Goal: Information Seeking & Learning: Learn about a topic

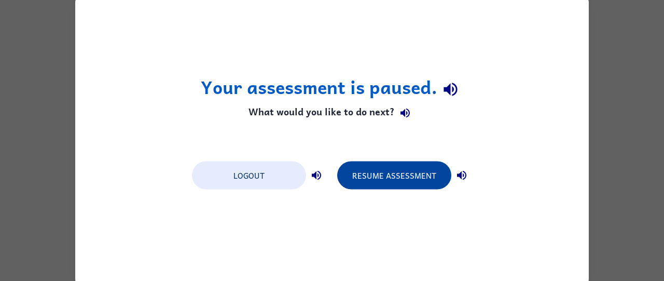
click at [400, 173] on button "Resume Assessment" at bounding box center [394, 175] width 114 height 28
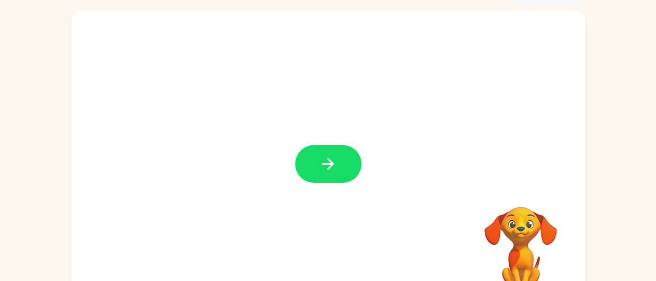
scroll to position [51, 0]
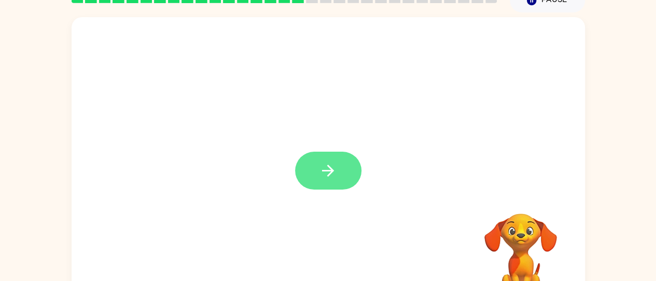
click at [326, 176] on icon "button" at bounding box center [328, 170] width 18 height 18
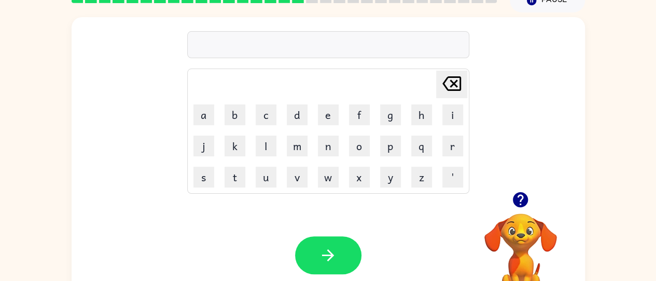
click at [523, 188] on button "button" at bounding box center [520, 199] width 26 height 26
click at [523, 197] on video "Your browser must support playing .mp4 files to use Literably. Please try using…" at bounding box center [521, 249] width 104 height 104
click at [357, 114] on button "f" at bounding box center [359, 114] width 21 height 21
click at [533, 200] on button "button" at bounding box center [520, 199] width 26 height 26
click at [334, 104] on button "e" at bounding box center [328, 114] width 21 height 21
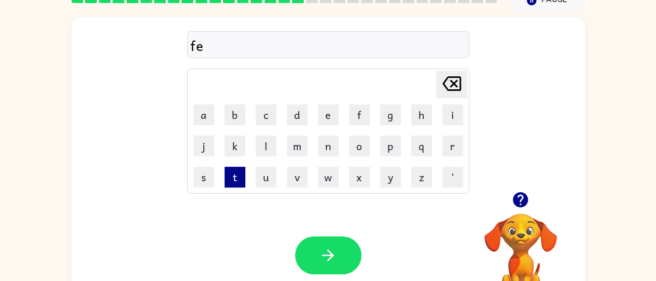
click at [238, 171] on button "t" at bounding box center [235, 177] width 21 height 21
click at [424, 117] on button "h" at bounding box center [421, 114] width 21 height 21
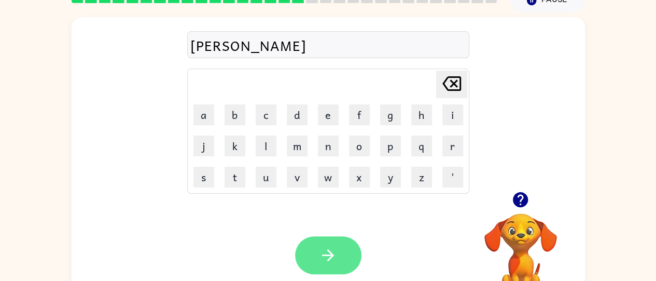
click at [322, 264] on icon "button" at bounding box center [328, 255] width 18 height 18
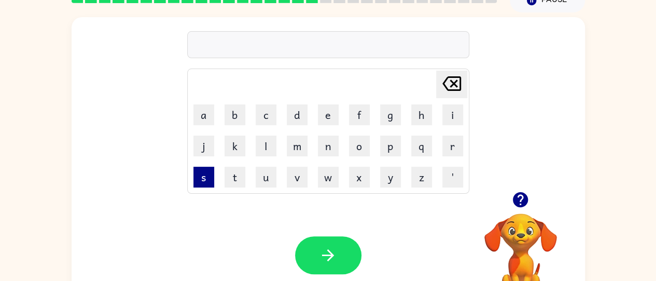
click at [203, 174] on button "s" at bounding box center [204, 177] width 21 height 21
click at [504, 186] on div at bounding box center [521, 199] width 104 height 26
click at [523, 195] on icon "button" at bounding box center [520, 199] width 15 height 15
click at [266, 177] on button "u" at bounding box center [266, 177] width 21 height 21
click at [268, 142] on button "l" at bounding box center [266, 145] width 21 height 21
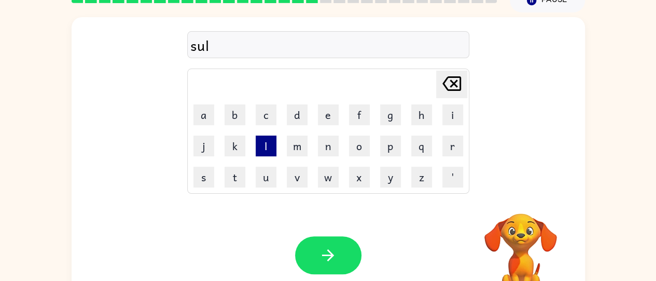
click at [268, 149] on button "l" at bounding box center [266, 145] width 21 height 21
click at [327, 280] on div "Your browser must support playing .mp4 files to use Literably. Please try using…" at bounding box center [329, 255] width 514 height 117
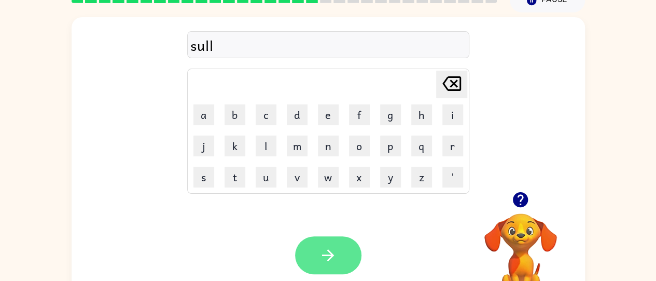
click at [332, 258] on icon "button" at bounding box center [328, 255] width 18 height 18
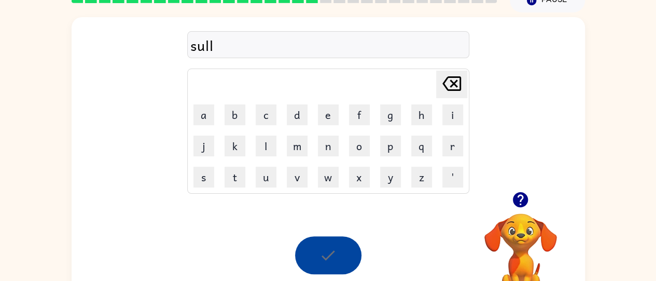
click at [518, 203] on icon "button" at bounding box center [520, 199] width 15 height 15
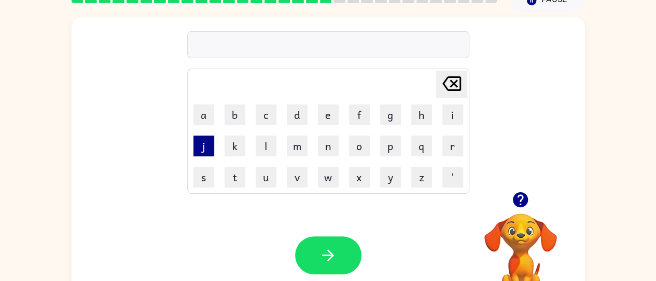
click at [202, 145] on button "j" at bounding box center [204, 145] width 21 height 21
click at [518, 208] on icon "button" at bounding box center [521, 199] width 18 height 18
click at [361, 152] on button "o" at bounding box center [359, 145] width 21 height 21
click at [392, 120] on button "g" at bounding box center [390, 114] width 21 height 21
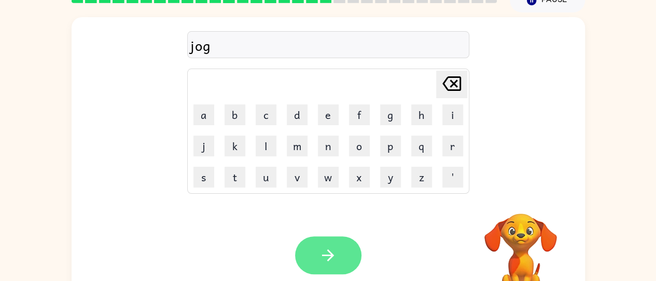
click at [329, 244] on button "button" at bounding box center [328, 255] width 66 height 38
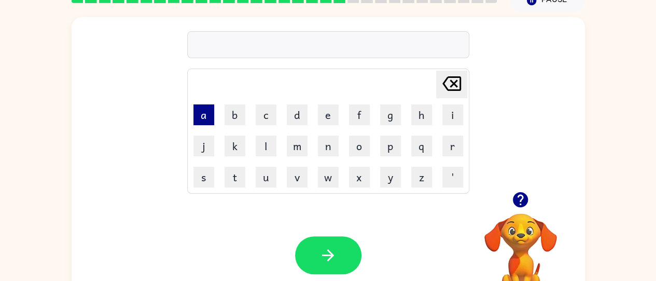
click at [194, 119] on button "a" at bounding box center [204, 114] width 21 height 21
click at [238, 145] on button "k" at bounding box center [235, 145] width 21 height 21
click at [324, 147] on button "n" at bounding box center [328, 145] width 21 height 21
click at [443, 87] on icon "[PERSON_NAME] last character input" at bounding box center [451, 83] width 25 height 25
click at [526, 204] on icon "button" at bounding box center [521, 199] width 18 height 18
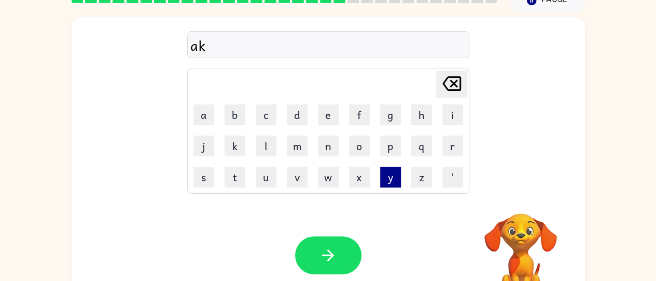
click at [390, 176] on button "y" at bounding box center [390, 177] width 21 height 21
click at [456, 85] on icon at bounding box center [452, 83] width 19 height 15
click at [325, 154] on button "n" at bounding box center [328, 145] width 21 height 21
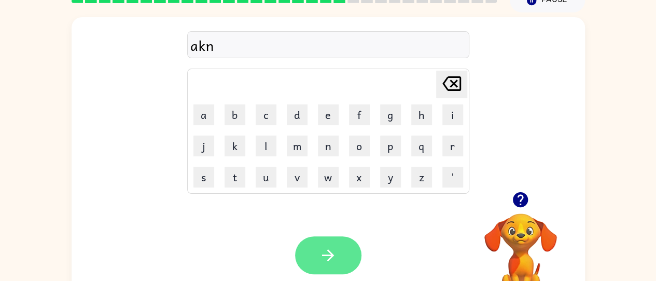
click at [325, 248] on icon "button" at bounding box center [328, 255] width 18 height 18
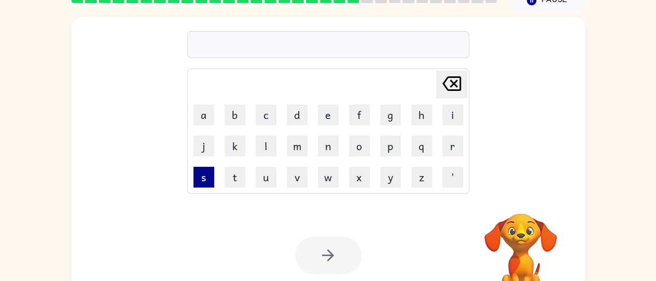
click at [201, 176] on button "s" at bounding box center [204, 177] width 21 height 21
click at [444, 109] on button "i" at bounding box center [453, 114] width 21 height 21
click at [418, 177] on button "z" at bounding box center [421, 177] width 21 height 21
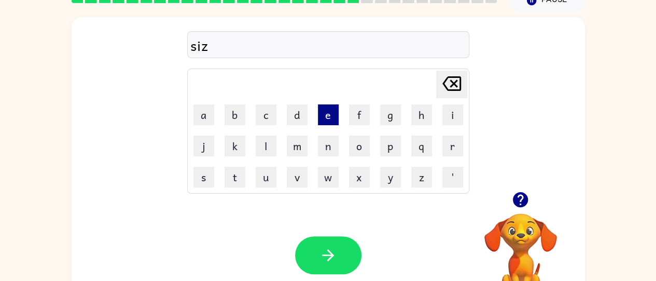
click at [322, 108] on button "e" at bounding box center [328, 114] width 21 height 21
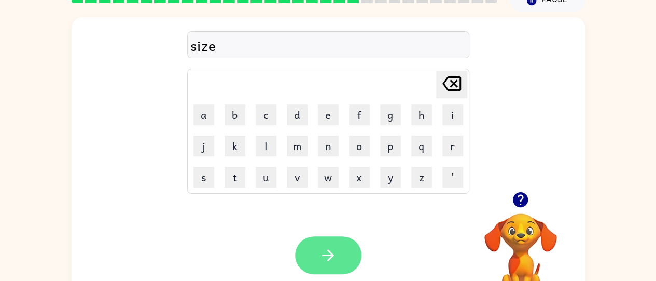
click at [331, 249] on icon "button" at bounding box center [328, 255] width 18 height 18
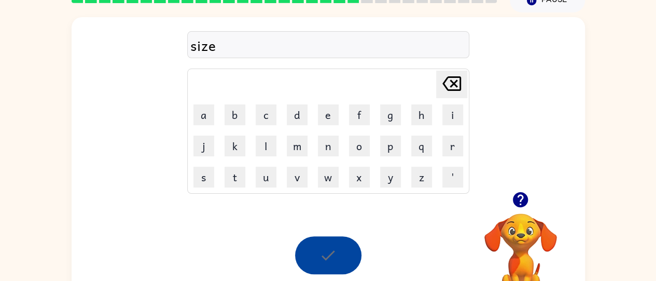
click at [525, 207] on icon "button" at bounding box center [521, 199] width 18 height 18
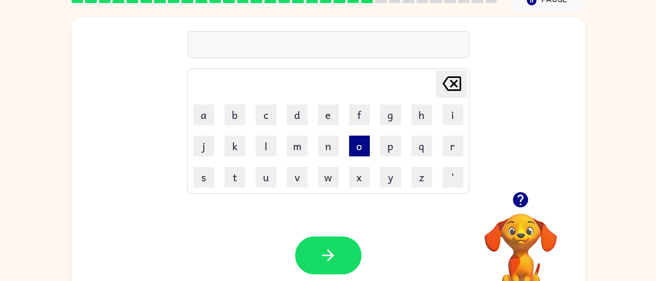
click at [360, 148] on button "o" at bounding box center [359, 145] width 21 height 21
click at [364, 113] on button "f" at bounding box center [359, 114] width 21 height 21
click at [259, 145] on button "l" at bounding box center [266, 145] width 21 height 21
click at [265, 155] on button "l" at bounding box center [266, 145] width 21 height 21
click at [446, 92] on icon "[PERSON_NAME] last character input" at bounding box center [451, 83] width 25 height 25
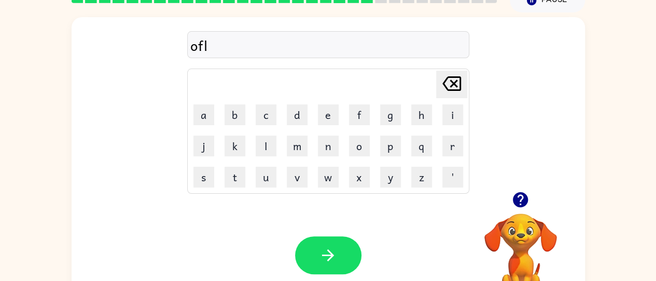
click at [437, 90] on button "[PERSON_NAME] last character input" at bounding box center [451, 85] width 31 height 28
click at [268, 178] on button "u" at bounding box center [266, 177] width 21 height 21
click at [266, 143] on button "l" at bounding box center [266, 145] width 21 height 21
click at [259, 146] on button "l" at bounding box center [266, 145] width 21 height 21
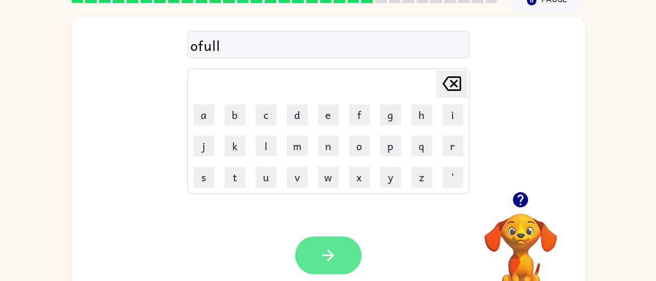
click at [327, 252] on icon "button" at bounding box center [328, 255] width 18 height 18
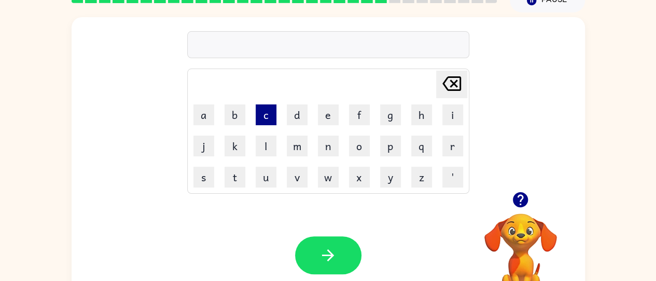
click at [267, 105] on button "c" at bounding box center [266, 114] width 21 height 21
click at [354, 154] on button "o" at bounding box center [359, 145] width 21 height 21
click at [265, 140] on button "l" at bounding box center [266, 145] width 21 height 21
click at [291, 117] on button "d" at bounding box center [297, 114] width 21 height 21
click at [332, 116] on button "e" at bounding box center [328, 114] width 21 height 21
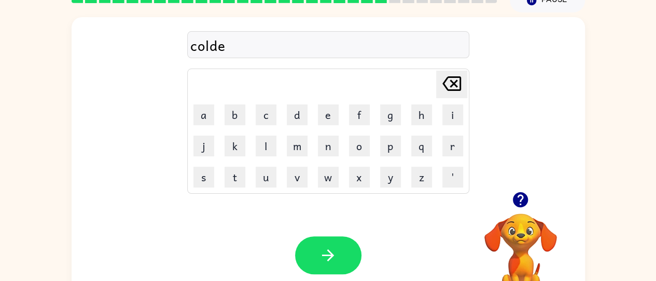
click at [454, 92] on icon "[PERSON_NAME] last character input" at bounding box center [451, 83] width 25 height 25
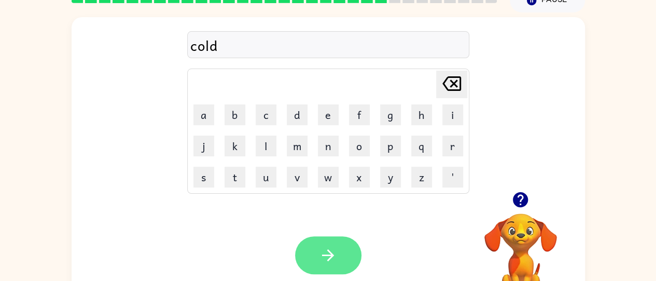
click at [332, 253] on icon "button" at bounding box center [328, 255] width 18 height 18
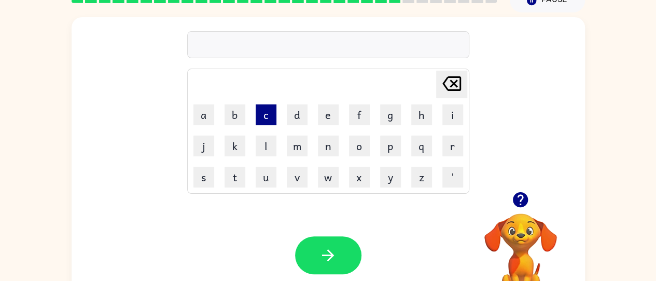
click at [267, 105] on button "c" at bounding box center [266, 114] width 21 height 21
click at [420, 110] on button "h" at bounding box center [421, 114] width 21 height 21
click at [235, 143] on button "k" at bounding box center [235, 145] width 21 height 21
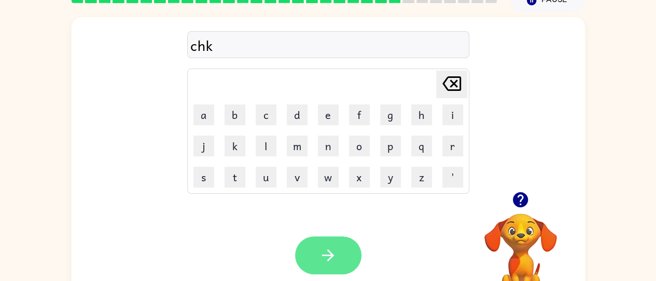
click at [322, 246] on icon "button" at bounding box center [328, 255] width 18 height 18
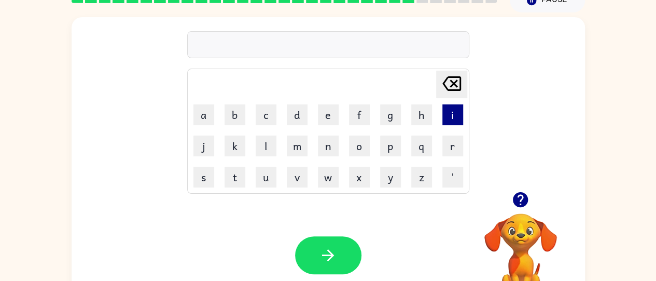
click at [449, 115] on button "i" at bounding box center [453, 114] width 21 height 21
click at [324, 145] on button "n" at bounding box center [328, 145] width 21 height 21
click at [200, 173] on button "s" at bounding box center [204, 177] width 21 height 21
click at [327, 112] on button "e" at bounding box center [328, 114] width 21 height 21
click at [528, 197] on icon "button" at bounding box center [521, 199] width 18 height 18
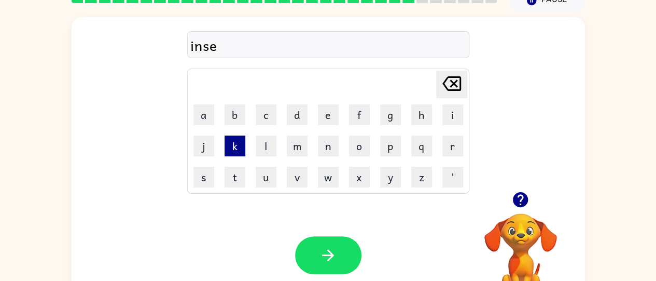
click at [230, 147] on button "k" at bounding box center [235, 145] width 21 height 21
click at [232, 154] on button "k" at bounding box center [235, 145] width 21 height 21
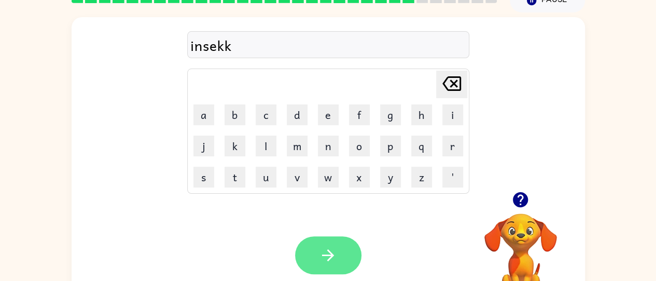
click at [326, 241] on button "button" at bounding box center [328, 255] width 66 height 38
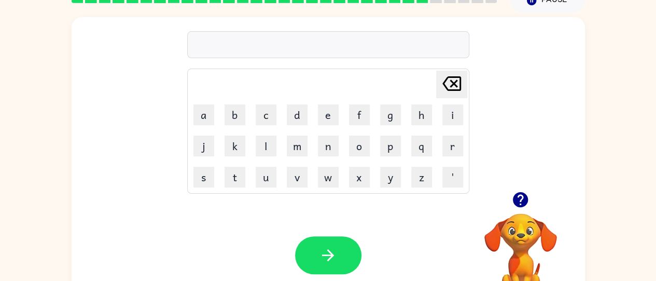
click at [526, 211] on div at bounding box center [521, 199] width 104 height 26
click at [520, 193] on icon "button" at bounding box center [520, 199] width 15 height 15
click at [268, 114] on button "c" at bounding box center [266, 114] width 21 height 21
click at [200, 112] on button "a" at bounding box center [204, 114] width 21 height 21
click at [230, 145] on button "k" at bounding box center [235, 145] width 21 height 21
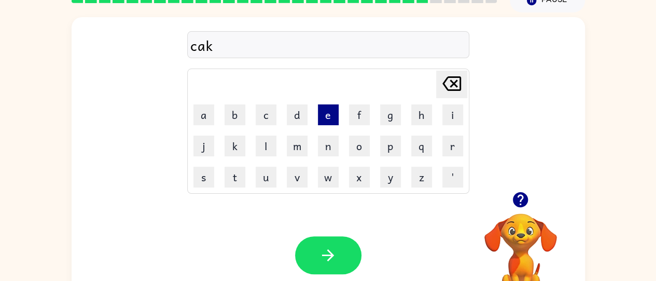
click at [323, 117] on button "e" at bounding box center [328, 114] width 21 height 21
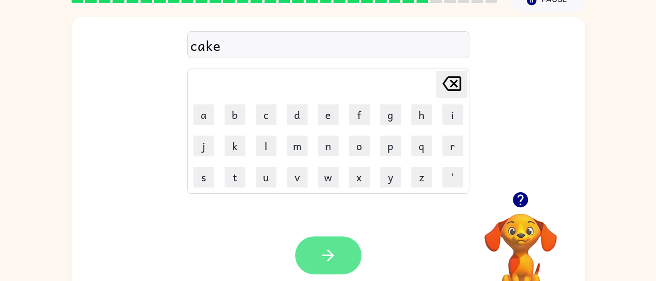
click at [340, 250] on button "button" at bounding box center [328, 255] width 66 height 38
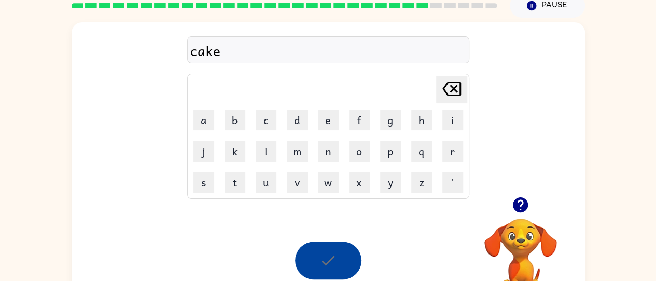
scroll to position [46, 0]
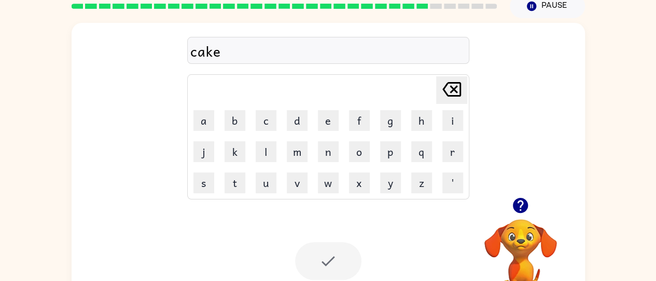
click at [522, 204] on icon "button" at bounding box center [521, 205] width 18 height 18
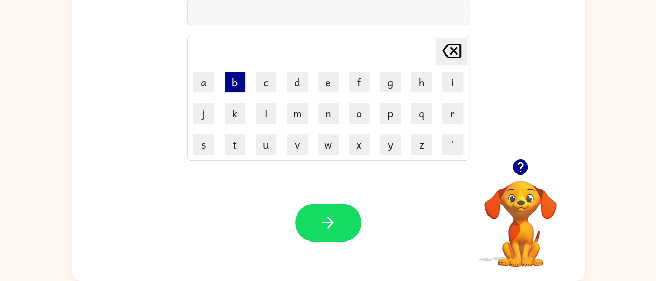
click at [233, 81] on button "b" at bounding box center [235, 82] width 21 height 21
click at [331, 85] on button "e" at bounding box center [328, 82] width 21 height 21
click at [411, 107] on button "q" at bounding box center [421, 113] width 21 height 21
click at [450, 53] on icon at bounding box center [452, 51] width 19 height 15
click at [380, 107] on button "p" at bounding box center [390, 113] width 21 height 21
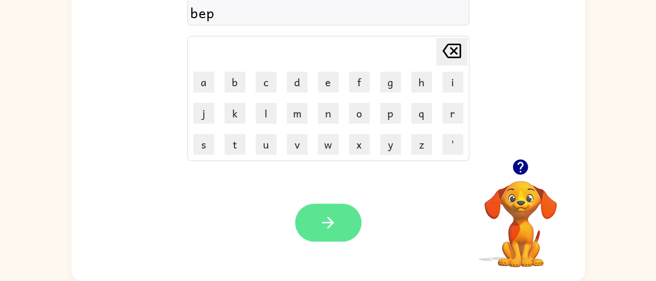
click at [325, 215] on icon "button" at bounding box center [328, 222] width 18 height 18
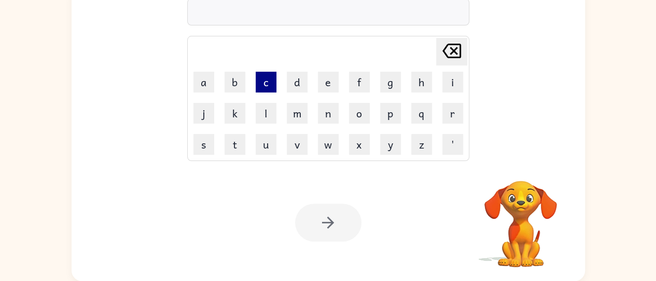
click at [267, 78] on button "c" at bounding box center [266, 82] width 21 height 21
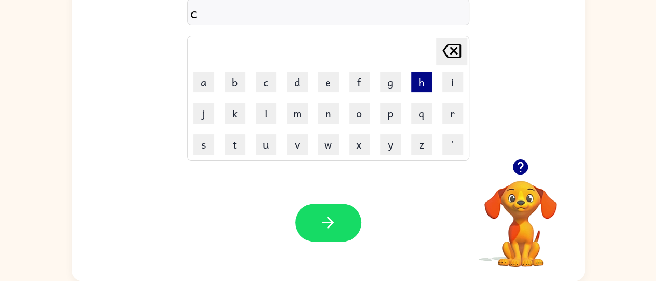
click at [415, 75] on button "h" at bounding box center [421, 82] width 21 height 21
click at [457, 89] on button "i" at bounding box center [453, 82] width 21 height 21
click at [323, 106] on button "n" at bounding box center [328, 113] width 21 height 21
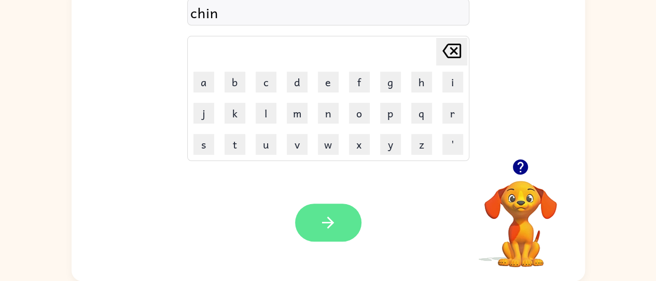
click at [321, 210] on button "button" at bounding box center [328, 222] width 66 height 38
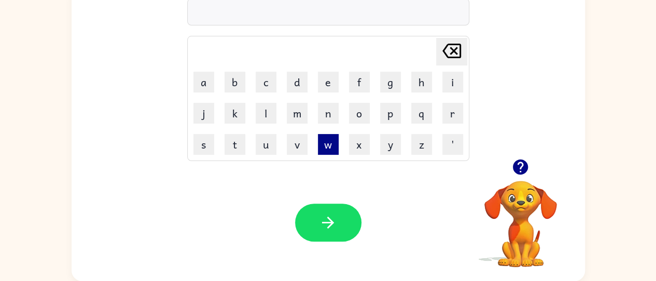
click at [326, 147] on button "w" at bounding box center [328, 144] width 21 height 21
click at [329, 88] on button "e" at bounding box center [328, 82] width 21 height 21
click at [230, 147] on button "t" at bounding box center [235, 144] width 21 height 21
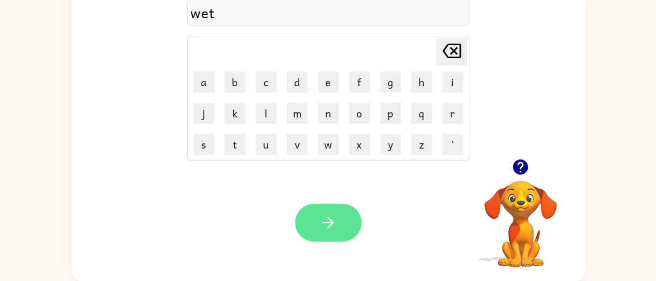
click at [326, 209] on button "button" at bounding box center [328, 222] width 66 height 38
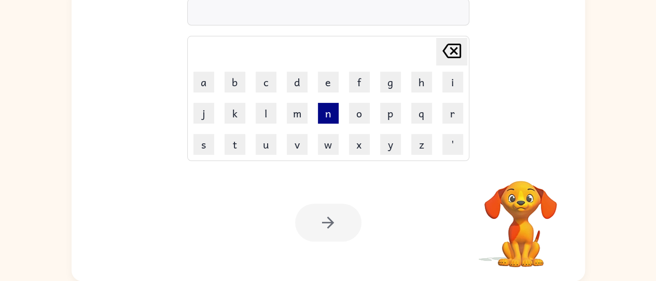
click at [322, 116] on button "n" at bounding box center [328, 113] width 21 height 21
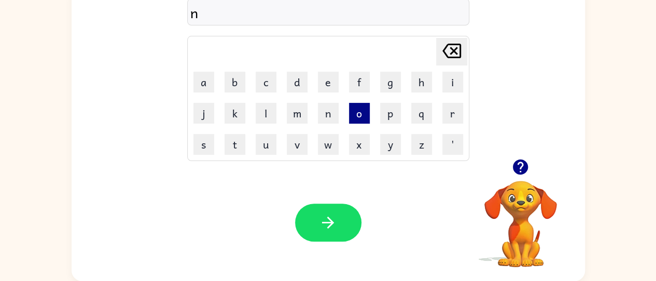
click at [353, 117] on button "o" at bounding box center [359, 113] width 21 height 21
click at [237, 149] on button "t" at bounding box center [235, 144] width 21 height 21
click at [326, 81] on button "e" at bounding box center [328, 82] width 21 height 21
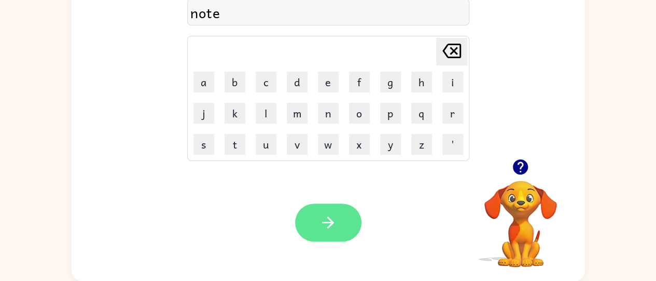
click at [320, 215] on icon "button" at bounding box center [328, 222] width 18 height 18
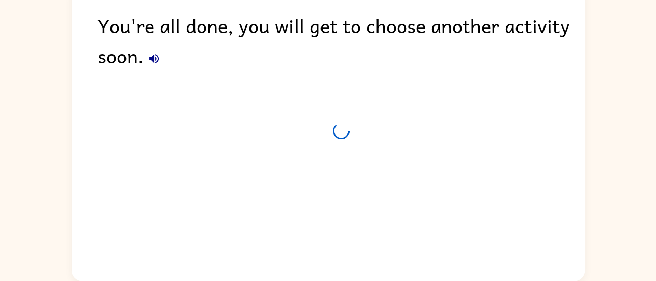
scroll to position [65, 0]
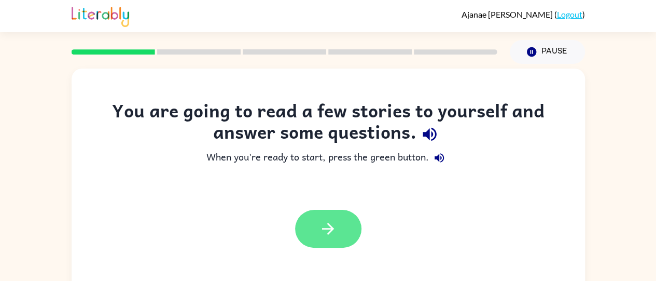
click at [325, 237] on icon "button" at bounding box center [328, 228] width 18 height 18
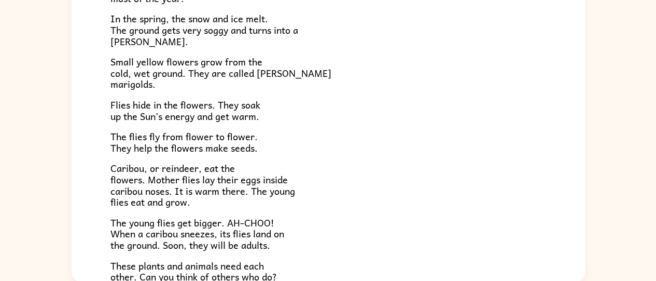
scroll to position [84, 0]
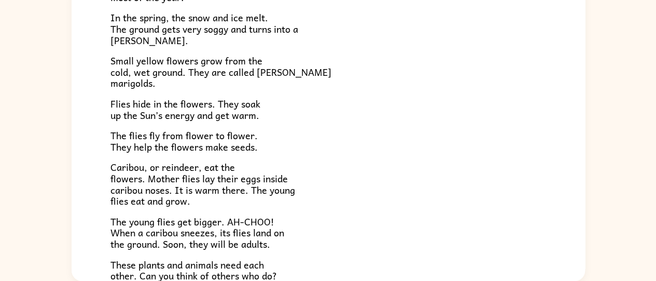
click at [75, 37] on div "Tundra Near the top of the world is land called tundra. The tundra is flat and …" at bounding box center [329, 101] width 514 height 456
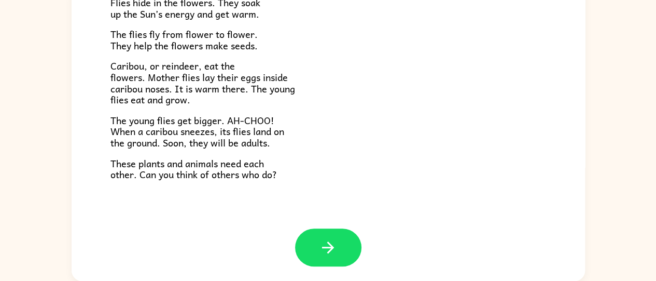
scroll to position [213, 0]
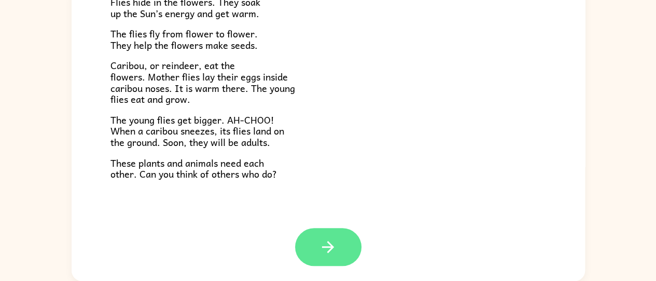
click at [299, 241] on button "button" at bounding box center [328, 247] width 66 height 38
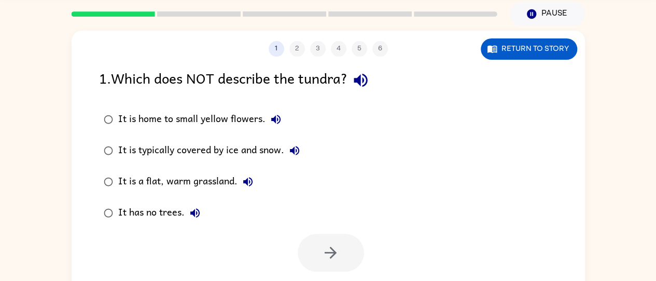
scroll to position [39, 0]
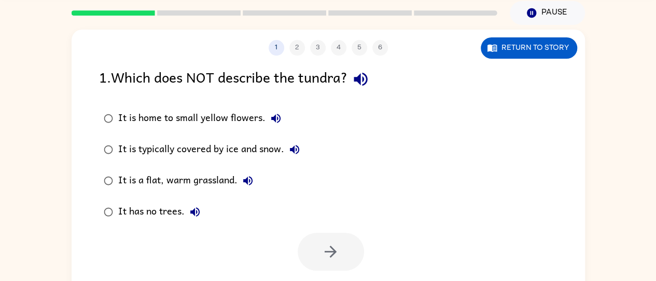
click at [357, 74] on icon "button" at bounding box center [361, 79] width 18 height 18
click at [271, 118] on icon "button" at bounding box center [275, 118] width 9 height 9
click at [290, 147] on icon "button" at bounding box center [295, 149] width 12 height 12
click at [251, 183] on icon "button" at bounding box center [247, 180] width 9 height 9
click at [195, 205] on icon "button" at bounding box center [195, 211] width 12 height 12
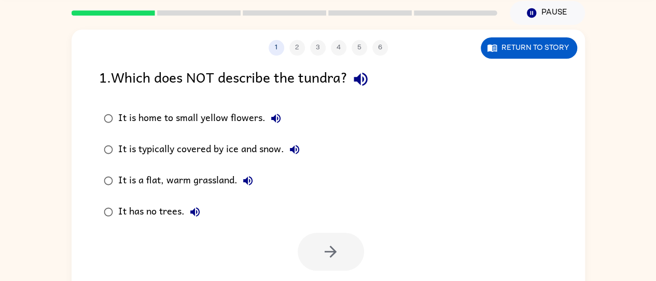
click at [366, 85] on icon "button" at bounding box center [361, 79] width 18 height 18
click at [257, 178] on button "It is a flat, warm grassland." at bounding box center [248, 180] width 21 height 21
click at [247, 178] on icon "button" at bounding box center [247, 180] width 9 height 9
click at [244, 180] on icon "button" at bounding box center [247, 180] width 9 height 9
click at [156, 182] on div "It is a flat, warm grassland." at bounding box center [188, 180] width 140 height 21
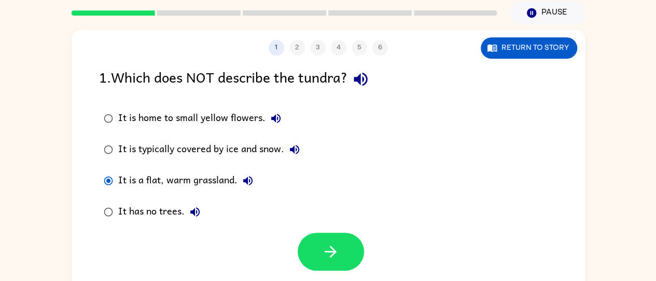
click at [244, 186] on icon "button" at bounding box center [248, 180] width 12 height 12
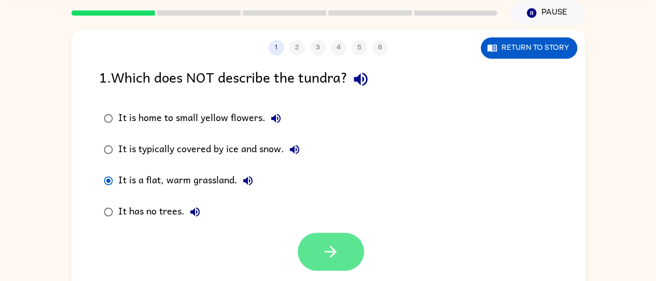
click at [340, 254] on button "button" at bounding box center [331, 251] width 66 height 38
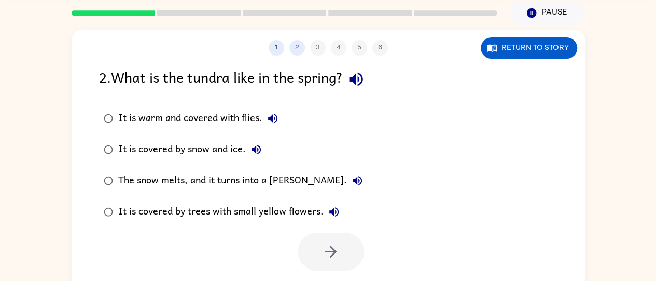
click at [359, 80] on icon "button" at bounding box center [355, 79] width 13 height 13
click at [267, 121] on icon "button" at bounding box center [273, 118] width 12 height 12
click at [260, 147] on icon "button" at bounding box center [256, 149] width 9 height 9
click at [353, 179] on icon "button" at bounding box center [357, 180] width 9 height 9
click at [331, 209] on icon "button" at bounding box center [334, 211] width 12 height 12
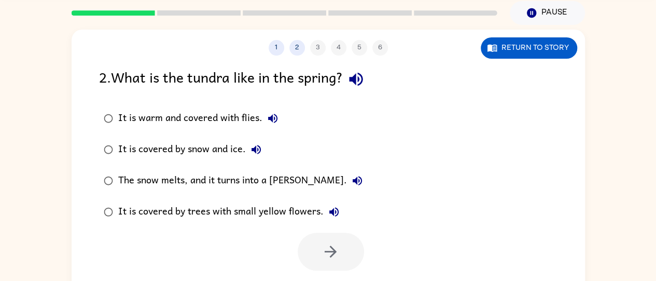
click at [254, 148] on icon "button" at bounding box center [256, 149] width 9 height 9
click at [351, 185] on icon "button" at bounding box center [357, 180] width 12 height 12
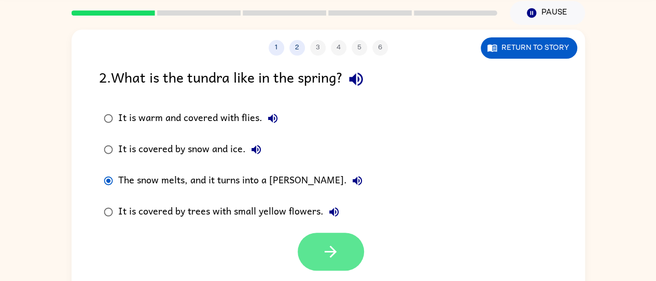
click at [339, 253] on icon "button" at bounding box center [331, 251] width 18 height 18
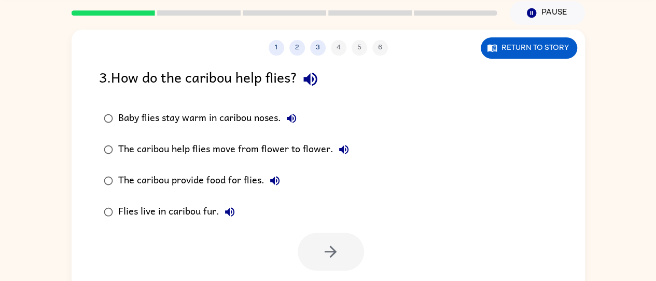
click at [309, 81] on icon "button" at bounding box center [310, 79] width 13 height 13
click at [300, 115] on button "Baby flies stay warm in caribou noses." at bounding box center [291, 118] width 21 height 21
click at [345, 147] on icon "button" at bounding box center [343, 149] width 9 height 9
click at [274, 178] on icon "button" at bounding box center [275, 180] width 12 height 12
click at [238, 204] on div "Flies live in caribou fur." at bounding box center [179, 211] width 122 height 21
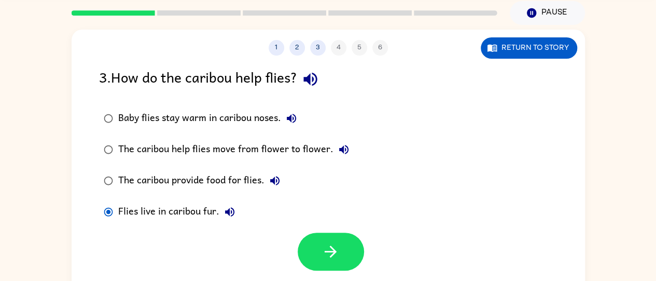
click at [226, 214] on icon "button" at bounding box center [230, 211] width 12 height 12
click at [339, 150] on icon "button" at bounding box center [343, 149] width 9 height 9
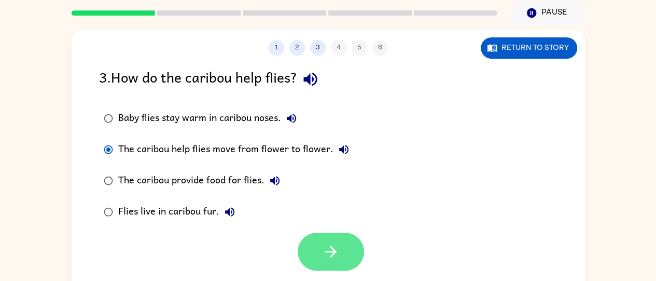
click at [324, 255] on icon "button" at bounding box center [331, 251] width 18 height 18
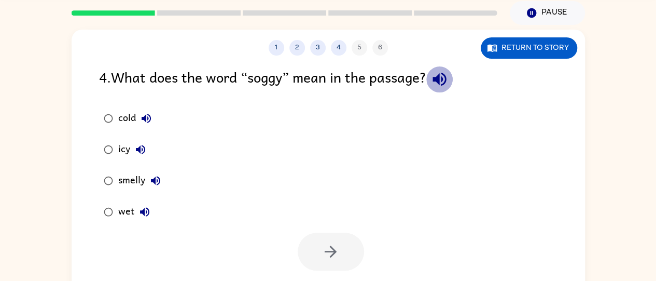
click at [440, 74] on icon "button" at bounding box center [440, 79] width 18 height 18
click at [147, 122] on icon "button" at bounding box center [146, 118] width 12 height 12
click at [138, 152] on icon "button" at bounding box center [140, 149] width 12 height 12
click at [157, 186] on icon "button" at bounding box center [155, 180] width 12 height 12
click at [150, 213] on icon "button" at bounding box center [145, 211] width 12 height 12
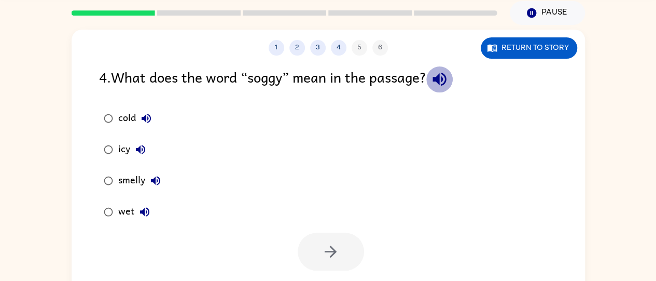
click at [449, 82] on icon "button" at bounding box center [440, 79] width 18 height 18
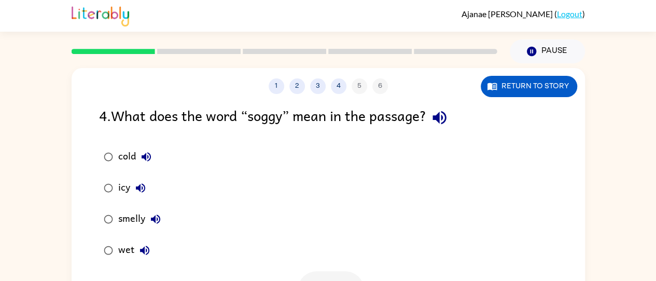
scroll to position [0, 0]
click at [122, 54] on rect at bounding box center [114, 51] width 84 height 5
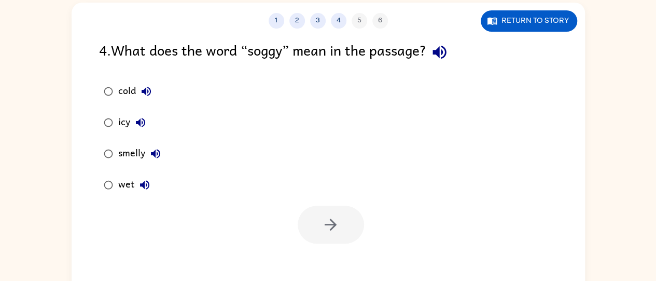
scroll to position [66, 0]
click at [148, 91] on icon "button" at bounding box center [146, 90] width 9 height 9
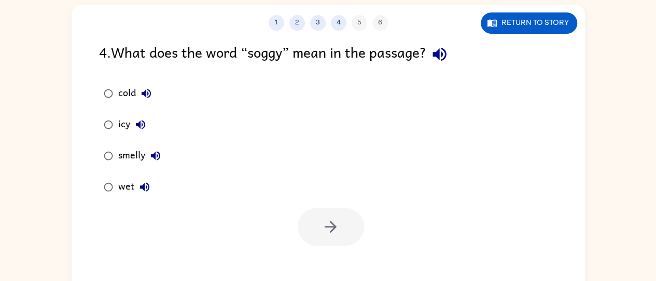
scroll to position [61, 0]
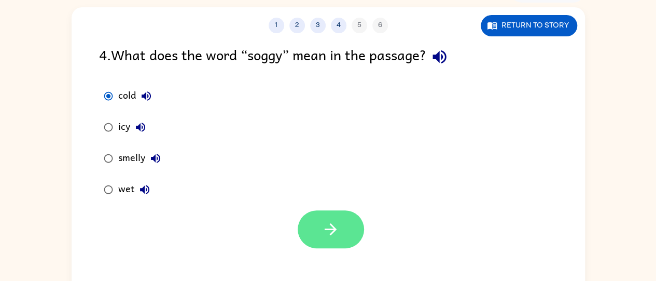
click at [315, 229] on button "button" at bounding box center [331, 229] width 66 height 38
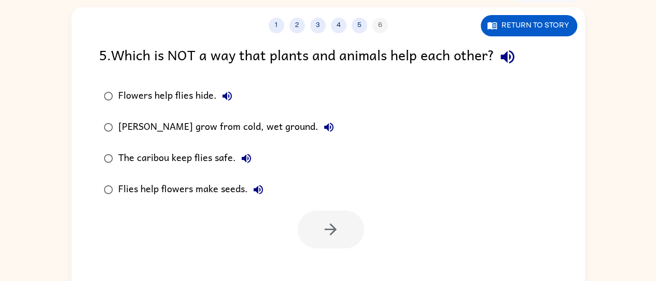
click at [512, 60] on icon "button" at bounding box center [508, 57] width 18 height 18
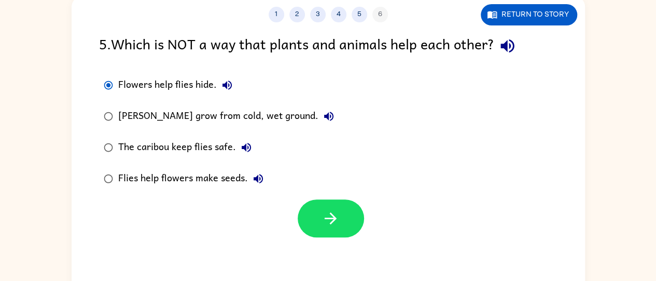
scroll to position [78, 0]
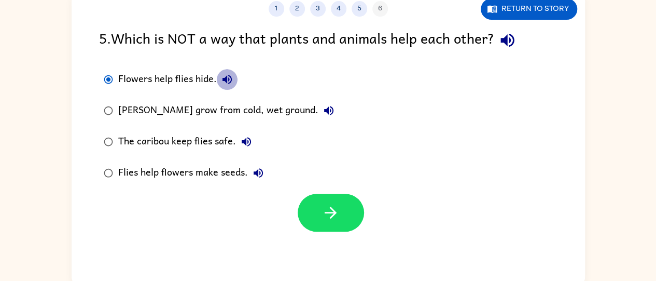
click at [221, 73] on icon "button" at bounding box center [227, 79] width 12 height 12
click at [324, 110] on icon "button" at bounding box center [328, 110] width 9 height 9
click at [251, 147] on icon "button" at bounding box center [246, 141] width 12 height 12
click at [259, 176] on icon "button" at bounding box center [258, 172] width 9 height 9
click at [506, 36] on icon "button" at bounding box center [508, 40] width 18 height 18
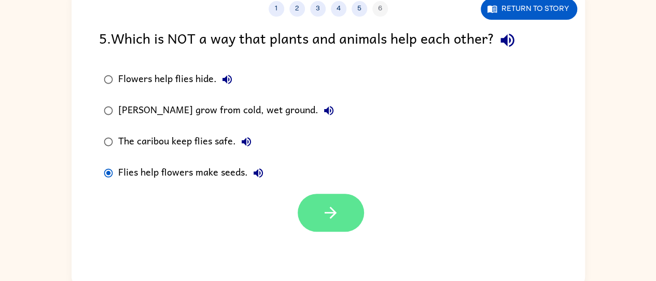
click at [325, 208] on icon "button" at bounding box center [331, 212] width 18 height 18
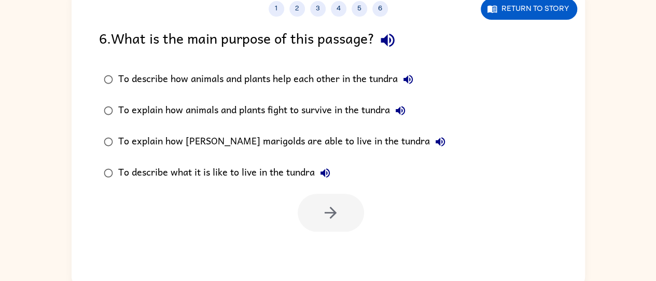
click at [383, 40] on icon "button" at bounding box center [388, 40] width 18 height 18
click at [405, 80] on icon "button" at bounding box center [408, 79] width 12 height 12
click at [403, 105] on icon "button" at bounding box center [400, 110] width 12 height 12
click at [430, 142] on button "To explain how marsh marigolds are able to live in the tundra" at bounding box center [440, 141] width 21 height 21
click at [328, 174] on icon "button" at bounding box center [325, 173] width 12 height 12
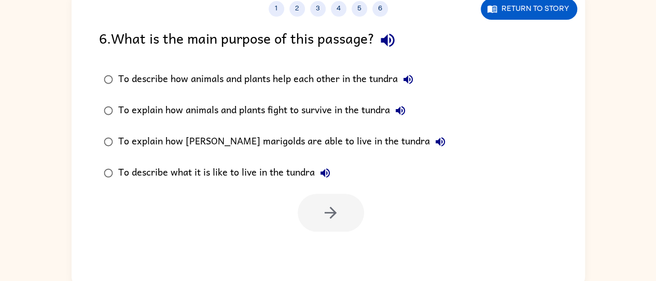
click at [400, 114] on icon "button" at bounding box center [400, 110] width 12 height 12
click at [404, 84] on icon "button" at bounding box center [408, 79] width 12 height 12
click at [434, 147] on icon "button" at bounding box center [440, 141] width 12 height 12
click at [402, 110] on icon "button" at bounding box center [400, 110] width 9 height 9
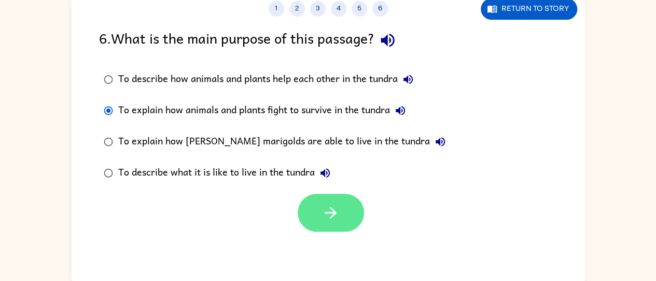
click at [338, 214] on icon "button" at bounding box center [331, 212] width 18 height 18
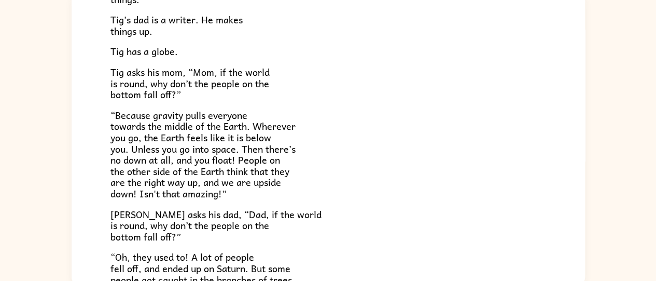
scroll to position [0, 0]
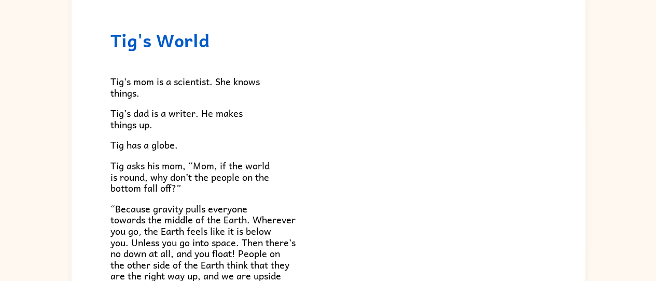
click at [428, 203] on p "“Because gravity pulls everyone towards the middle of the Earth. Wherever you g…" at bounding box center [329, 248] width 436 height 90
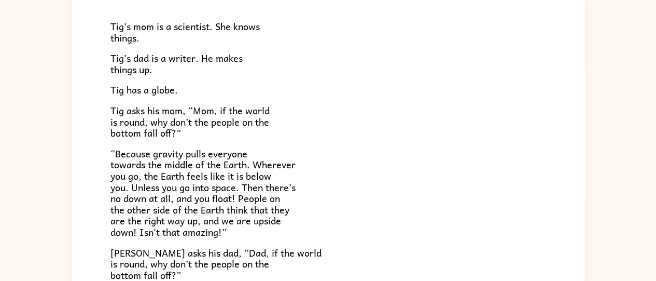
click at [386, 110] on p "Tig asks his mom, “Mom, if the world is round, why don’t the people on the bott…" at bounding box center [329, 122] width 436 height 34
click at [486, 137] on p "Tig asks his mom, “Mom, if the world is round, why don’t the people on the bott…" at bounding box center [329, 122] width 436 height 34
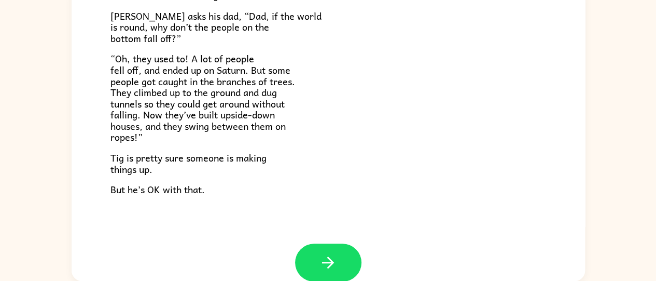
scroll to position [301, 0]
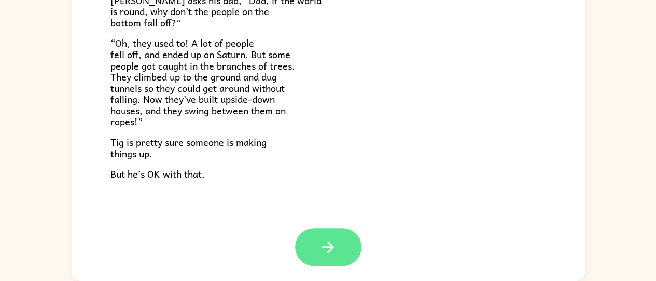
click at [332, 242] on icon "button" at bounding box center [328, 247] width 18 height 18
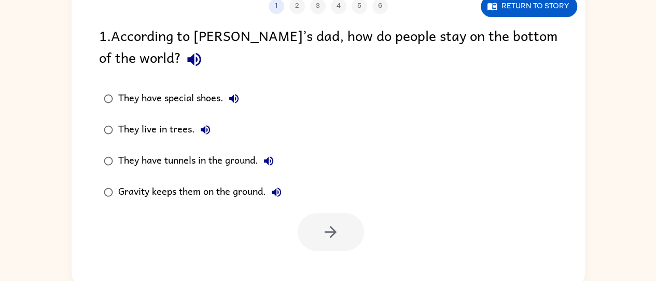
scroll to position [81, 0]
click at [187, 61] on icon "button" at bounding box center [193, 58] width 13 height 13
click at [235, 97] on icon "button" at bounding box center [234, 98] width 12 height 12
click at [207, 131] on icon "button" at bounding box center [205, 129] width 9 height 9
click at [271, 159] on icon "button" at bounding box center [268, 160] width 9 height 9
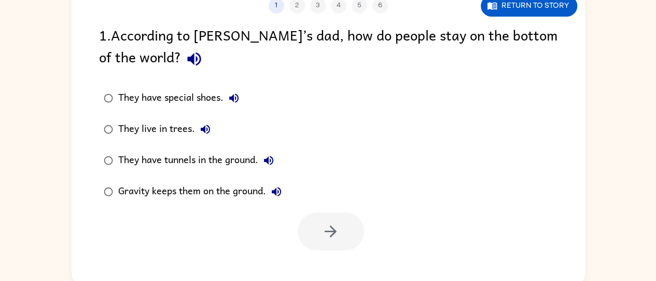
click at [281, 195] on icon "button" at bounding box center [276, 191] width 12 height 12
click at [235, 96] on icon "button" at bounding box center [234, 98] width 12 height 12
click at [197, 127] on button "They live in trees." at bounding box center [205, 129] width 21 height 21
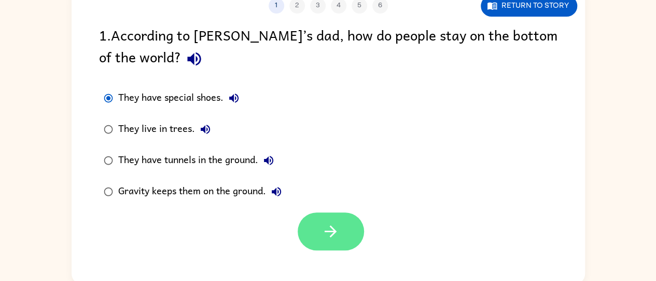
click at [321, 226] on button "button" at bounding box center [331, 231] width 66 height 38
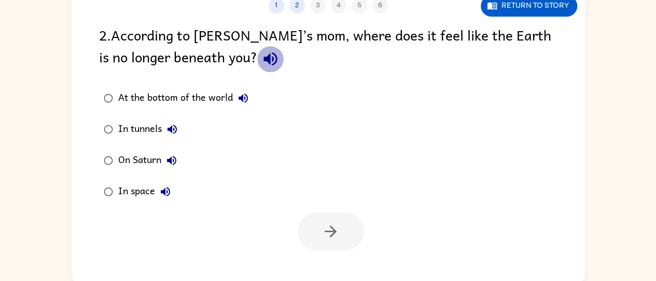
click at [262, 54] on icon "button" at bounding box center [271, 59] width 18 height 18
click at [243, 98] on icon "button" at bounding box center [243, 98] width 12 height 12
click at [177, 130] on icon "button" at bounding box center [172, 129] width 12 height 12
click at [167, 159] on icon "button" at bounding box center [172, 160] width 12 height 12
click at [163, 194] on icon "button" at bounding box center [165, 191] width 9 height 9
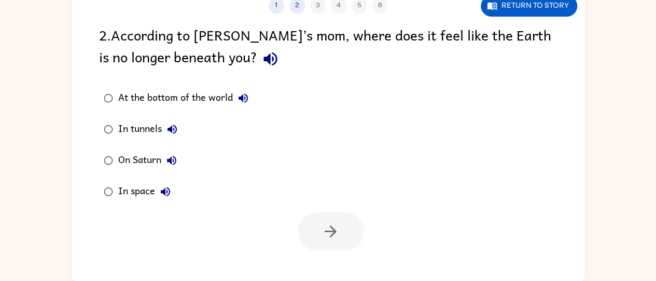
click at [239, 104] on icon "button" at bounding box center [243, 98] width 12 height 12
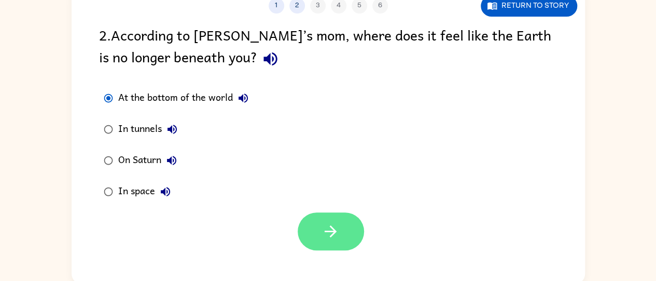
click at [313, 233] on button "button" at bounding box center [331, 231] width 66 height 38
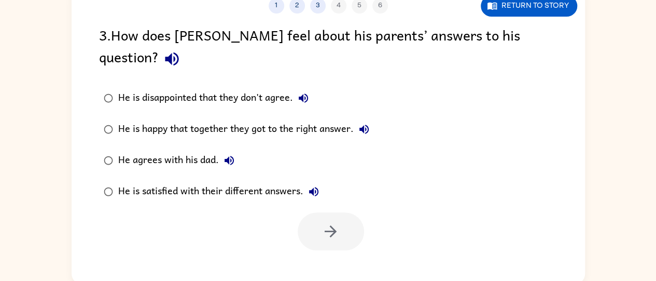
click at [185, 46] on button "button" at bounding box center [172, 59] width 26 height 26
click at [308, 93] on icon "button" at bounding box center [303, 97] width 9 height 9
click at [364, 123] on icon "button" at bounding box center [364, 129] width 12 height 12
click at [225, 156] on icon "button" at bounding box center [229, 160] width 9 height 9
click at [315, 187] on icon "button" at bounding box center [313, 191] width 9 height 9
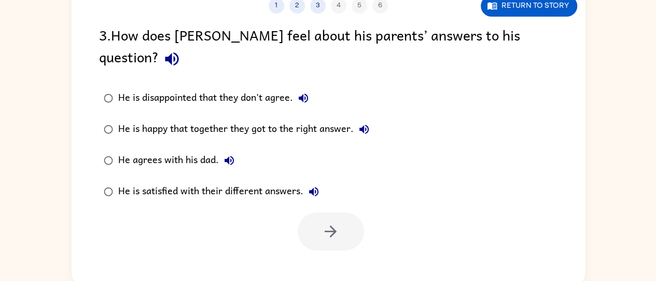
click at [181, 50] on icon "button" at bounding box center [172, 59] width 18 height 18
click at [299, 88] on div "He is disappointed that they don't agree." at bounding box center [216, 98] width 196 height 21
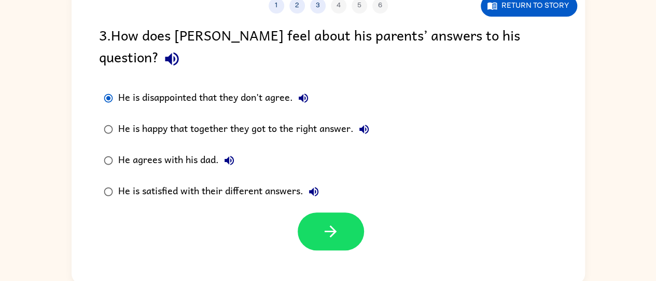
click at [306, 92] on icon "button" at bounding box center [303, 98] width 12 height 12
click at [299, 92] on icon "button" at bounding box center [303, 98] width 12 height 12
click at [178, 52] on icon "button" at bounding box center [171, 58] width 13 height 13
click at [308, 93] on icon "button" at bounding box center [303, 97] width 9 height 9
click at [365, 123] on icon "button" at bounding box center [364, 129] width 12 height 12
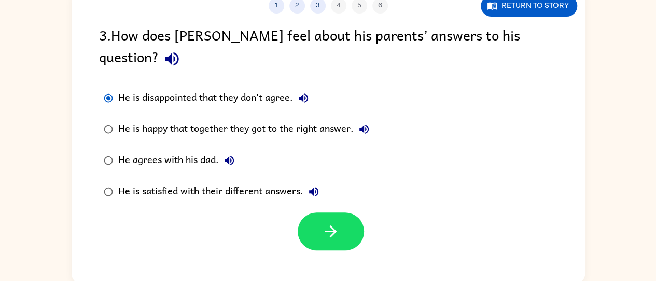
click at [366, 123] on icon "button" at bounding box center [364, 129] width 12 height 12
click at [225, 154] on icon "button" at bounding box center [229, 160] width 12 height 12
click at [322, 181] on button "He is satisfied with their different answers." at bounding box center [314, 191] width 21 height 21
click at [304, 181] on button "He is satisfied with their different answers." at bounding box center [314, 191] width 21 height 21
click at [361, 125] on icon "button" at bounding box center [364, 129] width 9 height 9
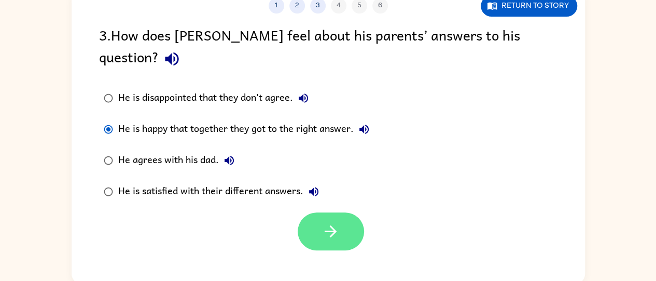
click at [318, 223] on button "button" at bounding box center [331, 231] width 66 height 38
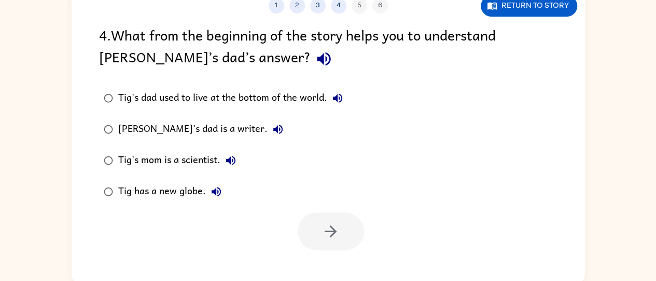
click at [315, 67] on icon "button" at bounding box center [324, 59] width 18 height 18
click at [347, 97] on button "Tig's dad used to live at the bottom of the world." at bounding box center [337, 98] width 21 height 21
click at [268, 131] on button "Tig's dad is a writer." at bounding box center [278, 129] width 21 height 21
click at [273, 132] on icon "button" at bounding box center [277, 129] width 9 height 9
click at [272, 134] on icon "button" at bounding box center [278, 129] width 12 height 12
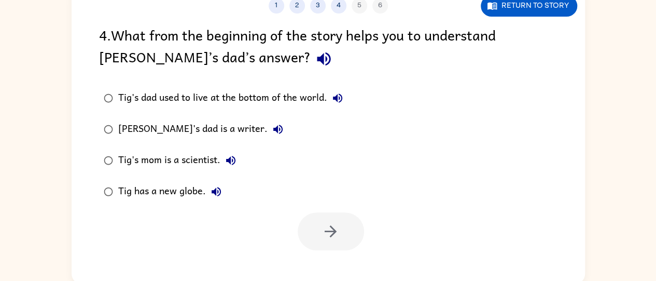
click at [224, 162] on button "Tig's mom is a scientist." at bounding box center [231, 160] width 21 height 21
click at [213, 193] on icon "button" at bounding box center [216, 191] width 9 height 9
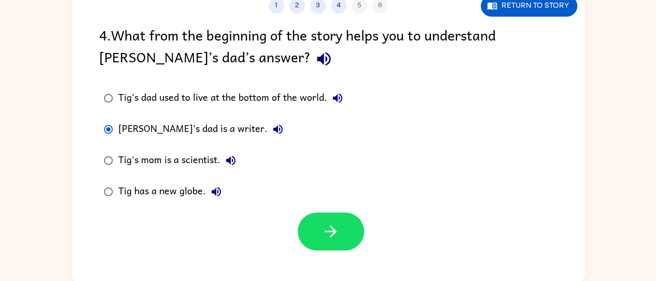
click at [225, 136] on div "Tig's dad is a writer." at bounding box center [203, 129] width 170 height 21
click at [272, 132] on icon "button" at bounding box center [278, 129] width 12 height 12
click at [236, 157] on icon "button" at bounding box center [231, 160] width 12 height 12
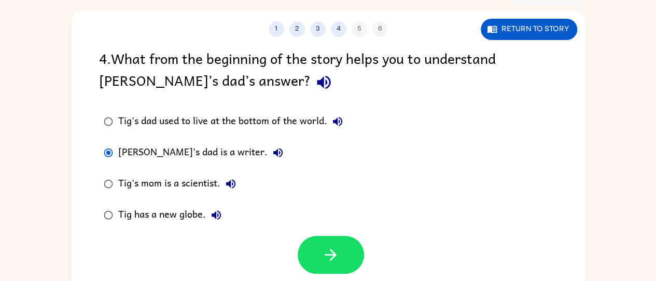
scroll to position [47, 0]
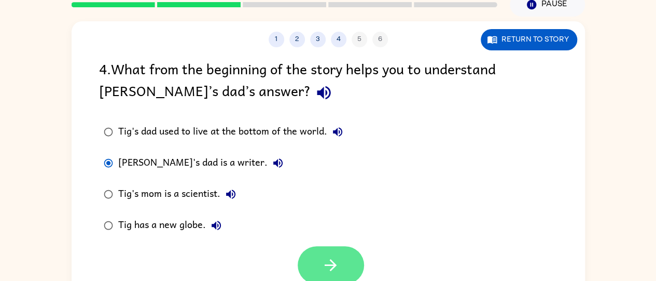
click at [327, 251] on button "button" at bounding box center [331, 265] width 66 height 38
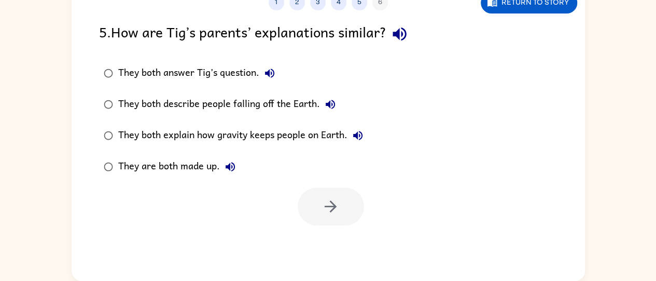
scroll to position [73, 0]
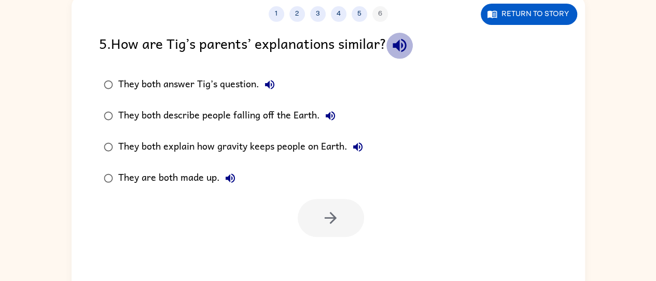
click at [404, 41] on icon "button" at bounding box center [400, 45] width 18 height 18
click at [270, 93] on button "They both answer Tig’s question." at bounding box center [269, 84] width 21 height 21
click at [327, 114] on icon "button" at bounding box center [330, 115] width 9 height 9
click at [358, 147] on icon "button" at bounding box center [357, 146] width 9 height 9
click at [235, 182] on icon "button" at bounding box center [230, 178] width 12 height 12
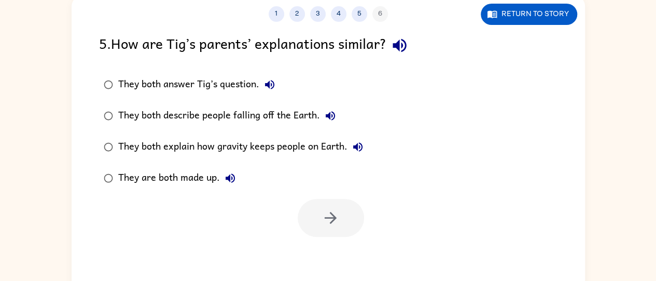
click at [277, 84] on button "They both answer Tig’s question." at bounding box center [269, 84] width 21 height 21
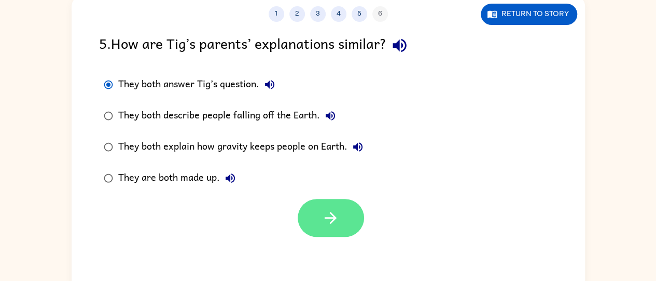
click at [315, 220] on button "button" at bounding box center [331, 218] width 66 height 38
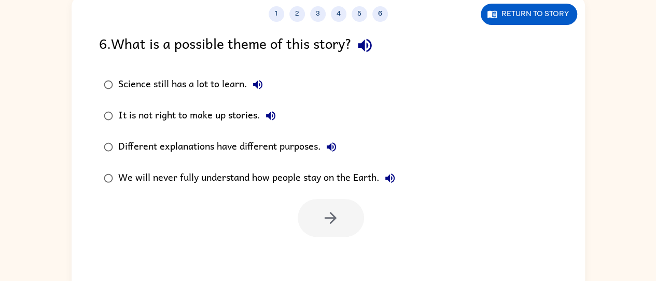
click at [374, 46] on icon "button" at bounding box center [365, 45] width 18 height 18
click at [255, 83] on icon "button" at bounding box center [258, 84] width 12 height 12
click at [273, 118] on icon "button" at bounding box center [271, 115] width 12 height 12
click at [328, 156] on button "Different explanations have different purposes." at bounding box center [331, 146] width 21 height 21
click at [382, 179] on button "We will never fully understand how people stay on the Earth." at bounding box center [390, 178] width 21 height 21
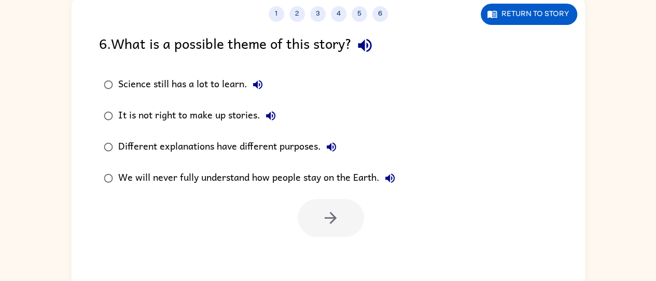
click at [264, 90] on icon "button" at bounding box center [258, 84] width 12 height 12
click at [273, 119] on icon "button" at bounding box center [270, 115] width 9 height 9
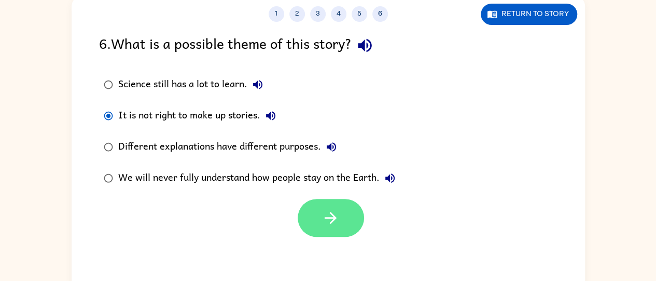
click at [306, 221] on button "button" at bounding box center [331, 218] width 66 height 38
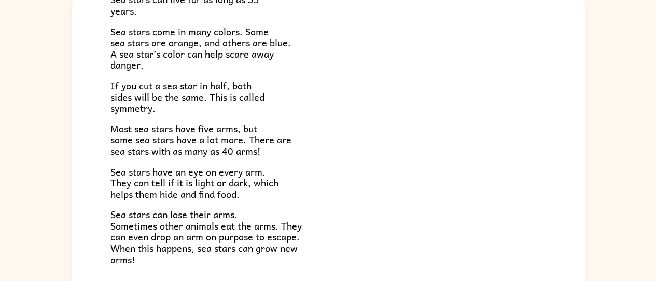
scroll to position [299, 0]
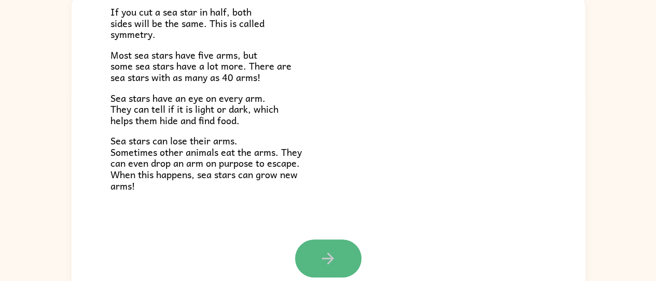
click at [305, 262] on button "button" at bounding box center [328, 258] width 66 height 38
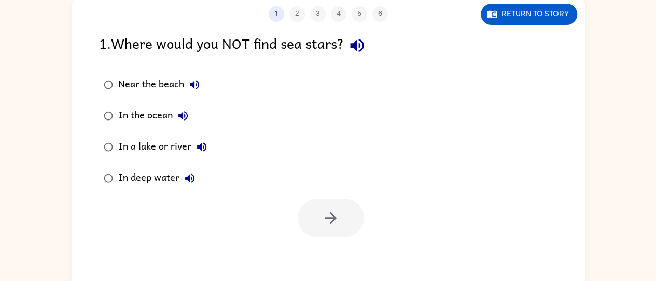
scroll to position [0, 0]
click at [363, 44] on icon "button" at bounding box center [356, 45] width 13 height 13
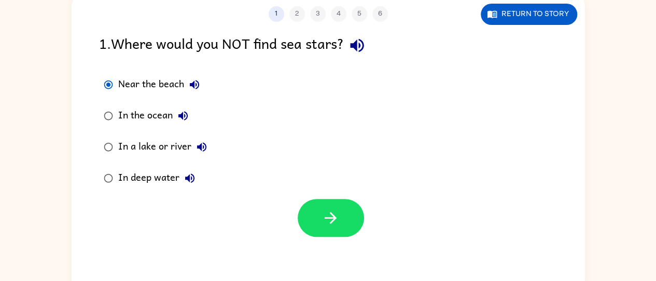
click at [199, 82] on icon "button" at bounding box center [194, 84] width 12 height 12
click at [174, 116] on button "In the ocean" at bounding box center [183, 115] width 21 height 21
click at [192, 152] on button "In a lake or river" at bounding box center [201, 146] width 21 height 21
click at [190, 180] on icon "button" at bounding box center [190, 178] width 12 height 12
click at [200, 150] on icon "button" at bounding box center [201, 146] width 9 height 9
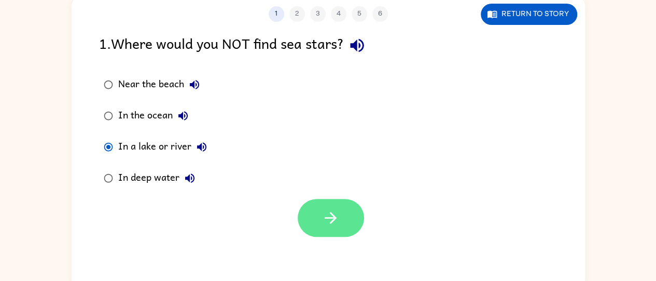
click at [332, 225] on icon "button" at bounding box center [331, 218] width 18 height 18
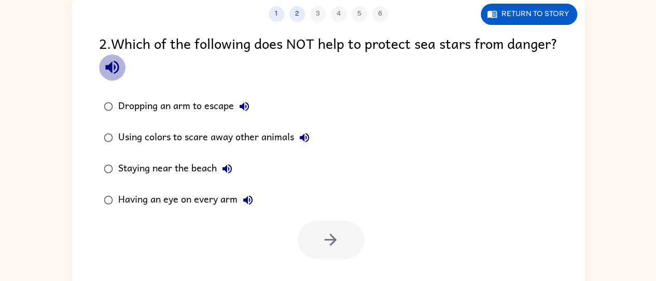
click at [121, 70] on icon "button" at bounding box center [112, 67] width 18 height 18
click at [253, 104] on button "Dropping an arm to escape" at bounding box center [244, 106] width 21 height 21
click at [119, 66] on icon "button" at bounding box center [111, 67] width 13 height 13
click at [119, 68] on icon "button" at bounding box center [111, 67] width 13 height 13
click at [243, 110] on icon "button" at bounding box center [244, 106] width 12 height 12
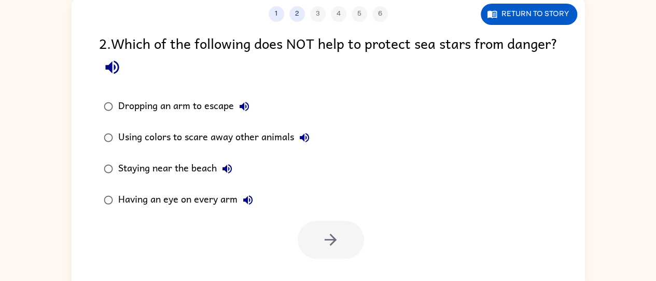
click at [306, 138] on icon "button" at bounding box center [304, 137] width 9 height 9
click at [221, 167] on icon "button" at bounding box center [227, 168] width 12 height 12
click at [244, 200] on icon "button" at bounding box center [247, 199] width 9 height 9
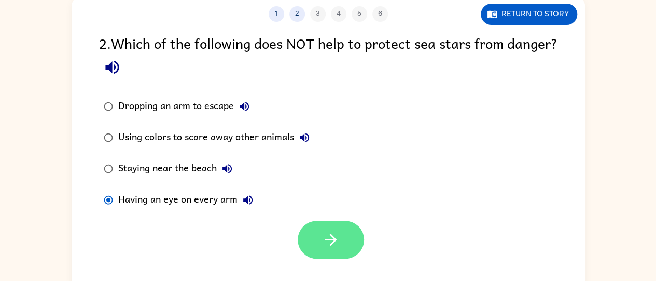
click at [313, 237] on button "button" at bounding box center [331, 240] width 66 height 38
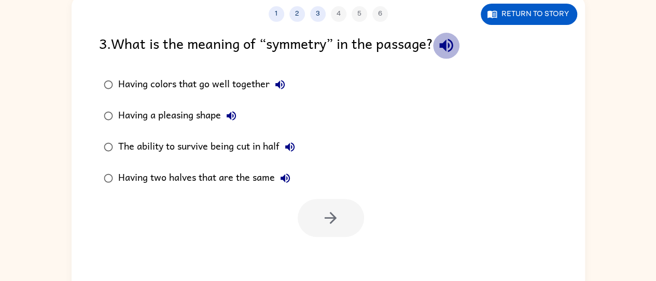
click at [453, 45] on icon "button" at bounding box center [445, 45] width 13 height 13
click at [278, 84] on icon "button" at bounding box center [280, 84] width 9 height 9
click at [231, 115] on icon "button" at bounding box center [231, 115] width 9 height 9
click at [283, 155] on div "The ability to survive being cut in half" at bounding box center [209, 146] width 182 height 21
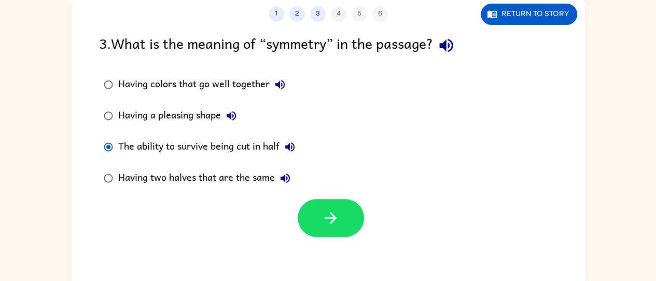
click at [295, 147] on icon "button" at bounding box center [289, 146] width 9 height 9
click at [290, 176] on icon "button" at bounding box center [285, 178] width 12 height 12
click at [230, 110] on icon "button" at bounding box center [231, 115] width 12 height 12
click at [290, 88] on div "Having colors that go well together" at bounding box center [204, 84] width 172 height 21
click at [279, 87] on icon "button" at bounding box center [280, 84] width 9 height 9
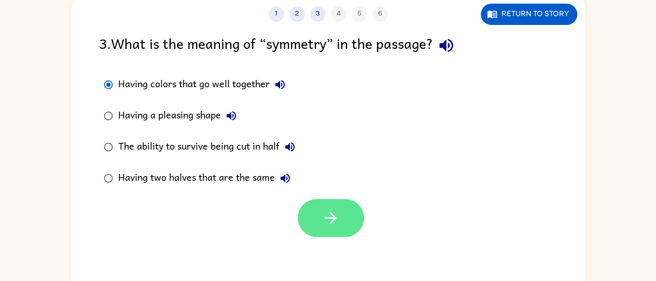
click at [318, 223] on button "button" at bounding box center [331, 218] width 66 height 38
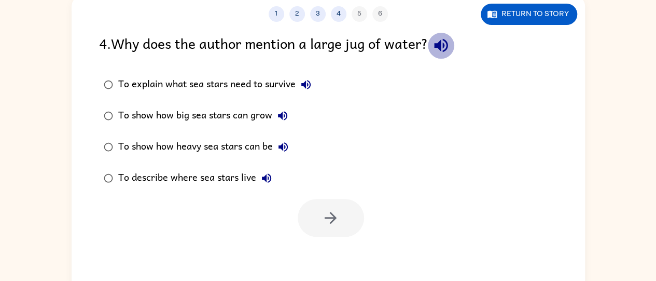
click at [448, 34] on button "button" at bounding box center [441, 45] width 26 height 26
click at [305, 85] on icon "button" at bounding box center [305, 84] width 9 height 9
click at [278, 119] on icon "button" at bounding box center [283, 115] width 12 height 12
click at [279, 149] on icon "button" at bounding box center [283, 147] width 12 height 12
click at [270, 180] on icon "button" at bounding box center [266, 177] width 9 height 9
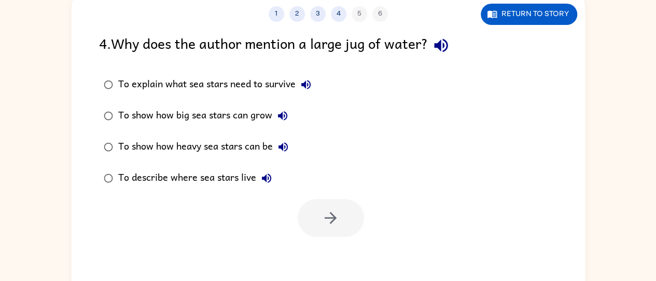
click at [448, 49] on icon "button" at bounding box center [441, 45] width 18 height 18
click at [271, 181] on icon "button" at bounding box center [266, 178] width 12 height 12
click at [290, 147] on icon "button" at bounding box center [283, 147] width 12 height 12
click at [285, 117] on icon "button" at bounding box center [283, 115] width 12 height 12
click at [315, 93] on div "To explain what sea stars need to survive" at bounding box center [217, 84] width 198 height 21
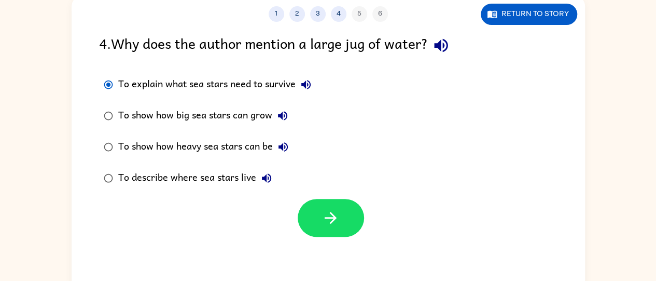
click at [305, 89] on icon "button" at bounding box center [306, 84] width 12 height 12
click at [321, 210] on button "button" at bounding box center [331, 218] width 66 height 38
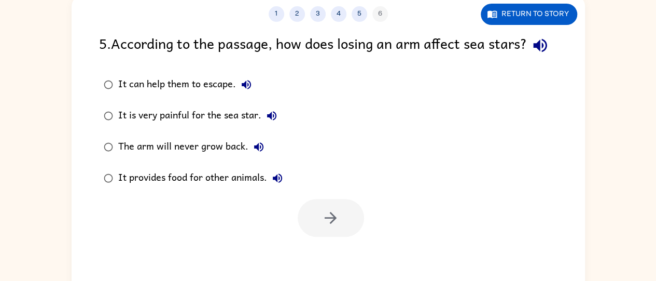
click at [531, 54] on icon "button" at bounding box center [540, 45] width 18 height 18
click at [241, 91] on icon "button" at bounding box center [246, 84] width 12 height 12
click at [533, 52] on icon "button" at bounding box center [539, 45] width 13 height 13
click at [244, 91] on icon "button" at bounding box center [246, 84] width 12 height 12
click at [266, 122] on icon "button" at bounding box center [272, 115] width 12 height 12
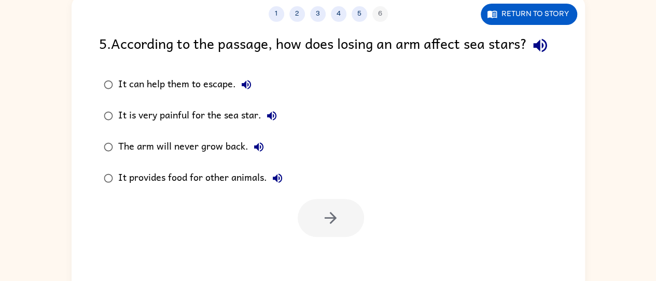
click at [253, 153] on icon "button" at bounding box center [259, 147] width 12 height 12
click at [277, 183] on icon "button" at bounding box center [277, 177] width 9 height 9
click at [259, 153] on icon "button" at bounding box center [259, 147] width 12 height 12
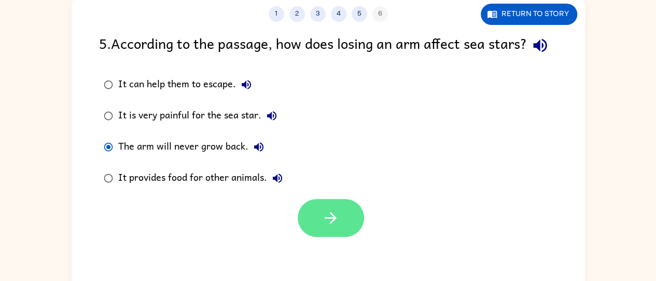
click at [322, 237] on button "button" at bounding box center [331, 218] width 66 height 38
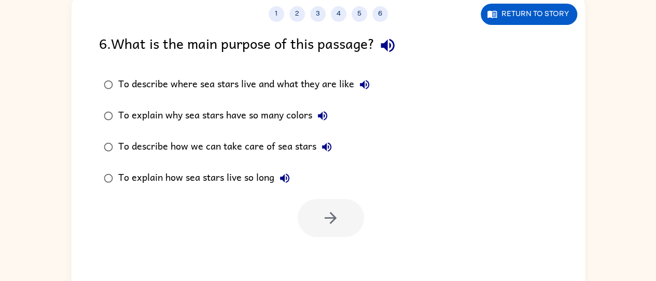
click at [391, 44] on icon "button" at bounding box center [388, 45] width 18 height 18
click at [386, 49] on icon "button" at bounding box center [388, 45] width 18 height 18
click at [396, 47] on icon "button" at bounding box center [388, 45] width 18 height 18
click at [356, 86] on button "To describe where sea stars live and what they are like" at bounding box center [364, 84] width 21 height 21
click at [327, 147] on icon "button" at bounding box center [326, 146] width 9 height 9
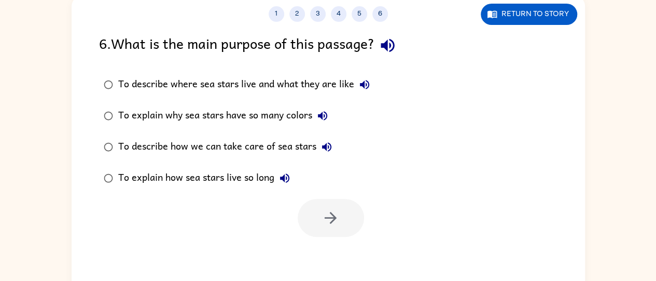
click at [282, 177] on icon "button" at bounding box center [284, 177] width 9 height 9
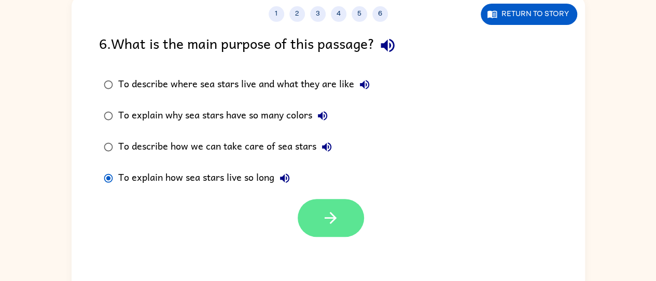
click at [332, 225] on icon "button" at bounding box center [331, 218] width 18 height 18
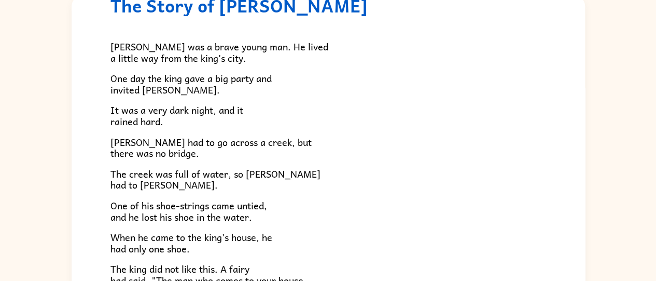
scroll to position [177, 0]
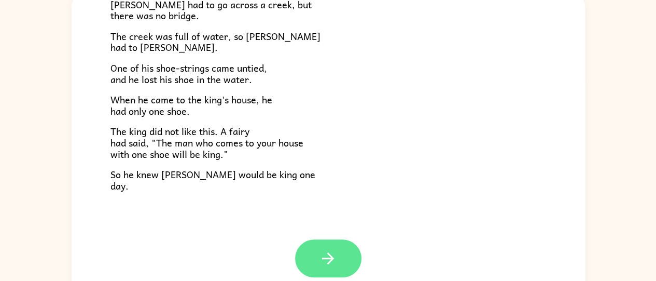
click at [344, 262] on button "button" at bounding box center [328, 258] width 66 height 38
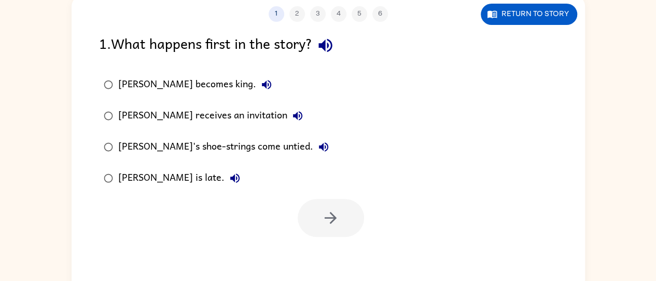
scroll to position [0, 0]
click at [335, 46] on icon "button" at bounding box center [326, 45] width 18 height 18
click at [256, 84] on button "Jason becomes king." at bounding box center [266, 84] width 21 height 21
click at [327, 46] on icon "button" at bounding box center [325, 45] width 13 height 13
click at [262, 85] on icon "button" at bounding box center [266, 84] width 9 height 9
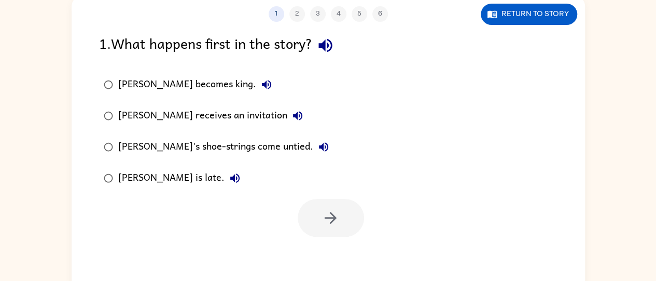
click at [292, 115] on icon "button" at bounding box center [298, 115] width 12 height 12
click at [313, 140] on button "Jason's shoe-strings come untied." at bounding box center [323, 146] width 21 height 21
click at [229, 176] on icon "button" at bounding box center [235, 178] width 12 height 12
click at [331, 215] on div at bounding box center [331, 218] width 66 height 38
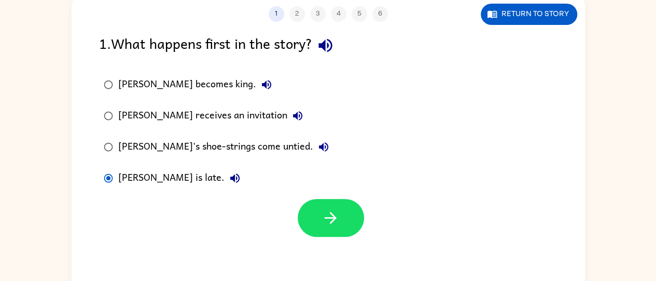
click at [297, 237] on div "1 2 3 4 5 6 Return to story 1 . What happens first in the story? Jason becomes …" at bounding box center [329, 144] width 514 height 296
click at [322, 225] on icon "button" at bounding box center [331, 218] width 18 height 18
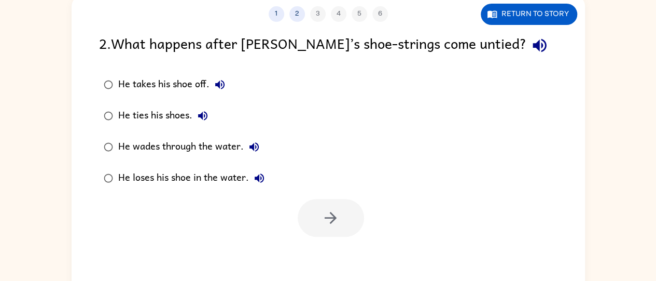
click at [531, 40] on icon "button" at bounding box center [540, 45] width 18 height 18
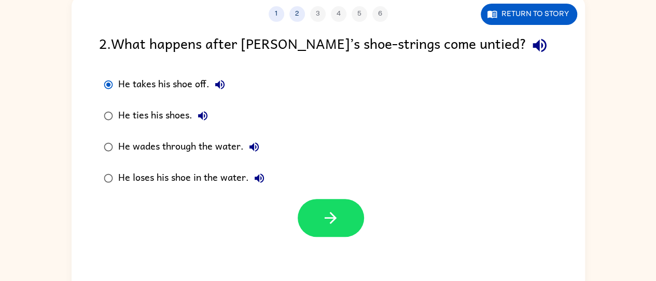
click at [225, 91] on button "He takes his shoe off." at bounding box center [220, 84] width 21 height 21
click at [212, 84] on button "He takes his shoe off." at bounding box center [220, 84] width 21 height 21
click at [221, 86] on icon "button" at bounding box center [220, 84] width 12 height 12
click at [212, 115] on button "He ties his shoes." at bounding box center [203, 115] width 21 height 21
click at [249, 153] on button "He wades through the water." at bounding box center [254, 146] width 21 height 21
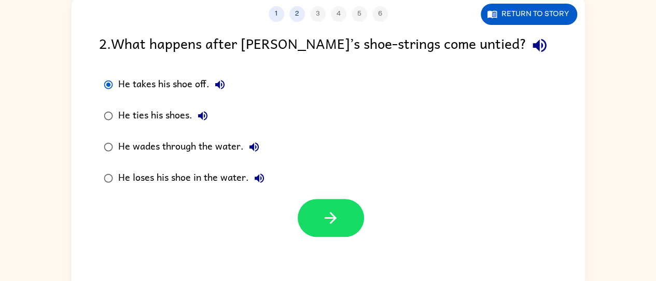
click at [251, 175] on button "He loses his shoe in the water." at bounding box center [259, 178] width 21 height 21
click at [196, 124] on button "He ties his shoes." at bounding box center [203, 115] width 21 height 21
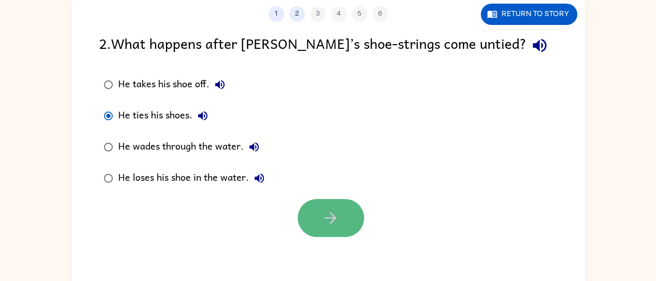
click at [318, 217] on button "button" at bounding box center [331, 218] width 66 height 38
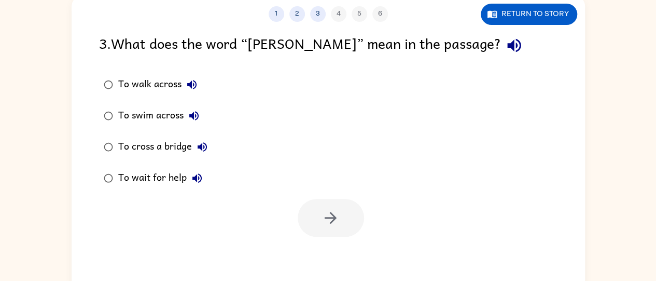
click at [505, 48] on icon "button" at bounding box center [514, 45] width 18 height 18
click at [191, 87] on icon "button" at bounding box center [191, 84] width 9 height 9
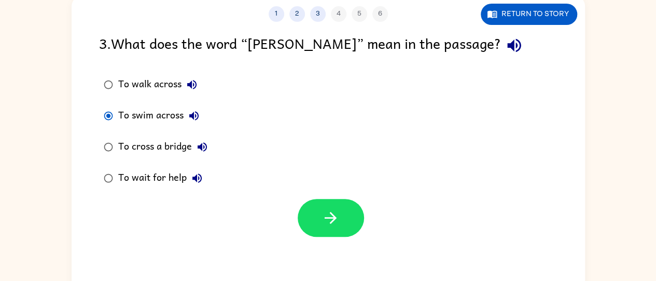
click at [202, 115] on button "To swim across" at bounding box center [194, 115] width 21 height 21
click at [205, 145] on icon "button" at bounding box center [202, 146] width 9 height 9
click at [195, 182] on icon "button" at bounding box center [197, 178] width 12 height 12
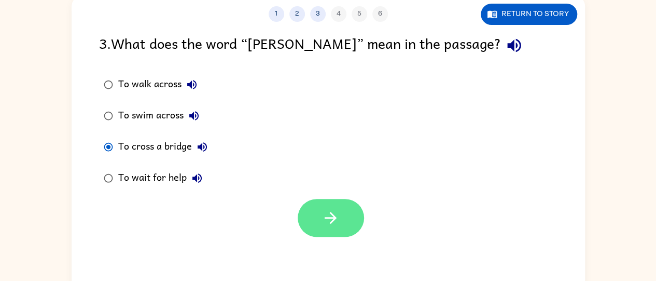
click at [312, 234] on button "button" at bounding box center [331, 218] width 66 height 38
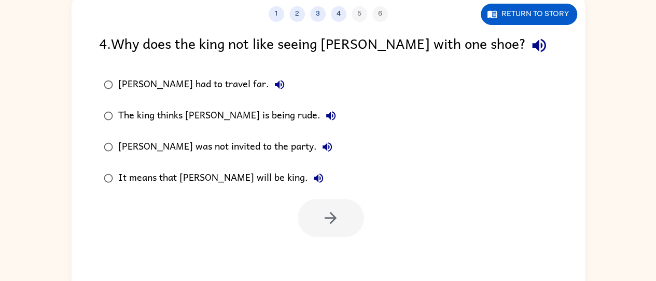
click at [530, 44] on icon "button" at bounding box center [539, 45] width 18 height 18
click at [269, 91] on button "Jason had to travel far." at bounding box center [279, 84] width 21 height 21
click at [325, 121] on icon "button" at bounding box center [331, 115] width 12 height 12
click at [321, 148] on icon "button" at bounding box center [327, 147] width 12 height 12
click at [312, 175] on icon "button" at bounding box center [318, 178] width 12 height 12
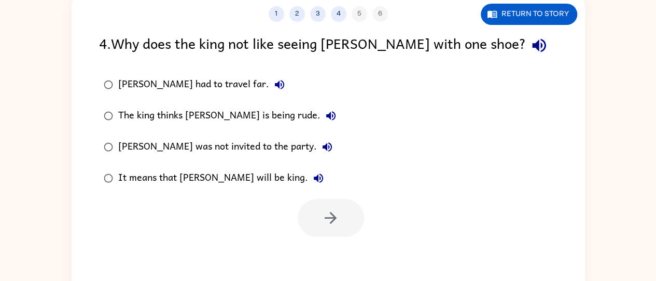
click at [269, 91] on button "Jason had to travel far." at bounding box center [279, 84] width 21 height 21
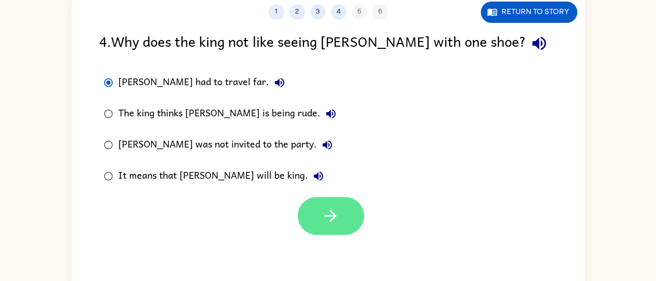
click at [317, 226] on button "button" at bounding box center [331, 216] width 66 height 38
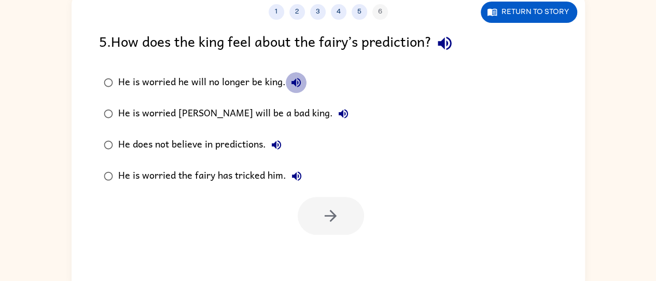
scroll to position [68, 0]
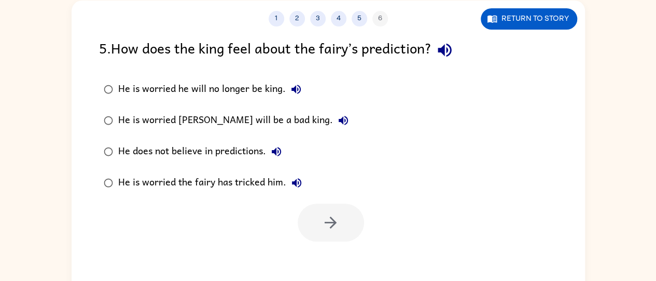
click at [446, 54] on icon "button" at bounding box center [444, 50] width 13 height 13
click at [290, 92] on icon "button" at bounding box center [296, 89] width 12 height 12
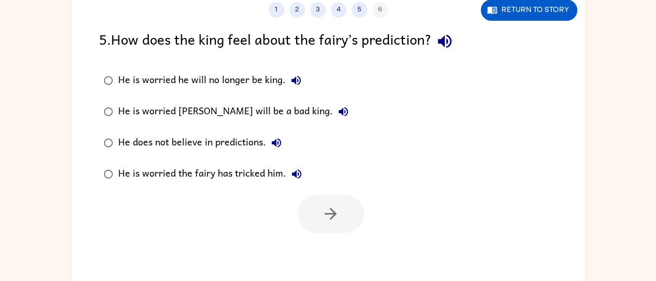
scroll to position [78, 0]
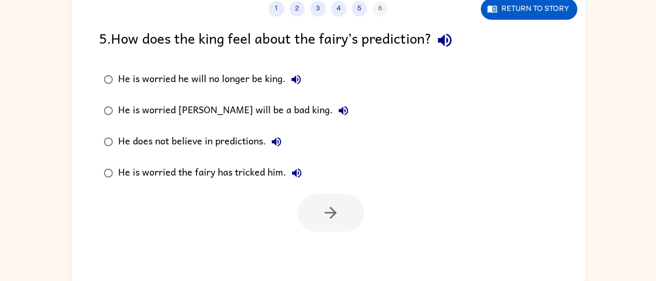
click at [333, 117] on button "He is worried Jason will be a bad king." at bounding box center [343, 110] width 21 height 21
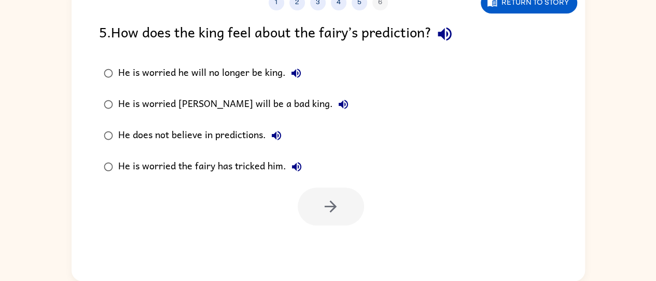
click at [278, 137] on icon "button" at bounding box center [276, 135] width 9 height 9
click at [299, 174] on button "He is worried the fairy has tricked him." at bounding box center [296, 166] width 21 height 21
click at [104, 181] on label "He is worried the fairy has tricked him." at bounding box center [226, 166] width 266 height 31
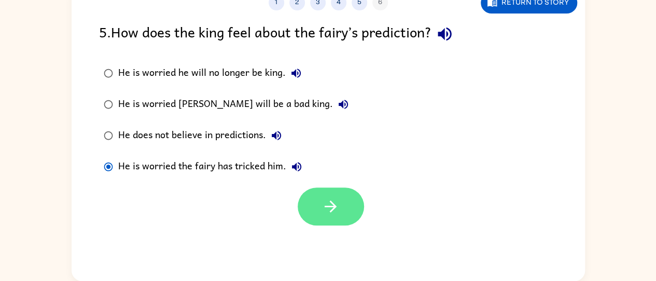
click at [332, 205] on icon "button" at bounding box center [331, 206] width 12 height 12
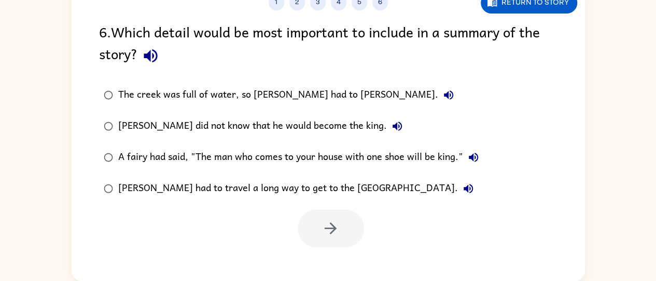
click at [150, 61] on icon "button" at bounding box center [150, 55] width 13 height 13
click at [342, 113] on label "Jason did not know that he would become the king." at bounding box center [291, 126] width 396 height 31
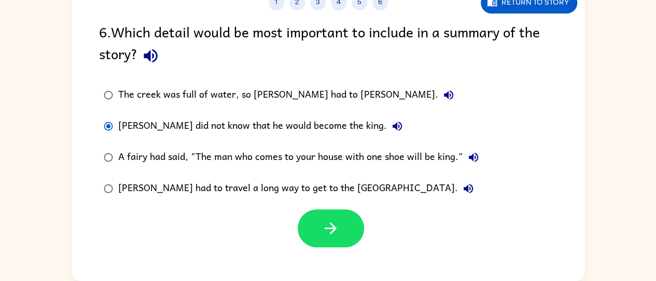
click at [443, 101] on icon "button" at bounding box center [449, 95] width 12 height 12
click at [387, 129] on button "Jason did not know that he would become the king." at bounding box center [397, 126] width 21 height 21
click at [472, 157] on icon "button" at bounding box center [473, 157] width 9 height 9
click at [462, 190] on icon "button" at bounding box center [468, 188] width 12 height 12
click at [473, 159] on icon "button" at bounding box center [473, 157] width 9 height 9
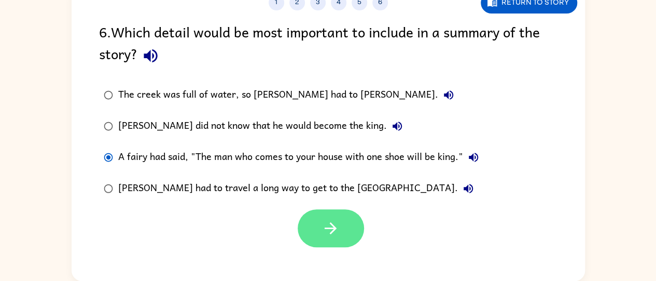
click at [309, 231] on button "button" at bounding box center [331, 228] width 66 height 38
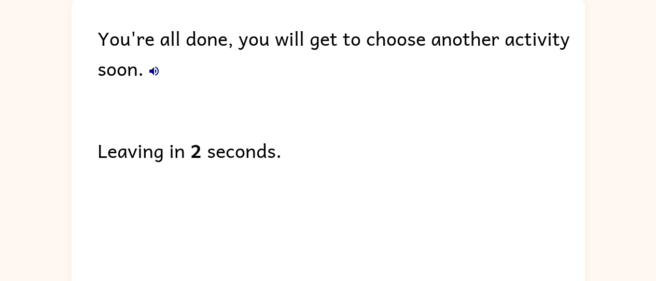
scroll to position [56, 0]
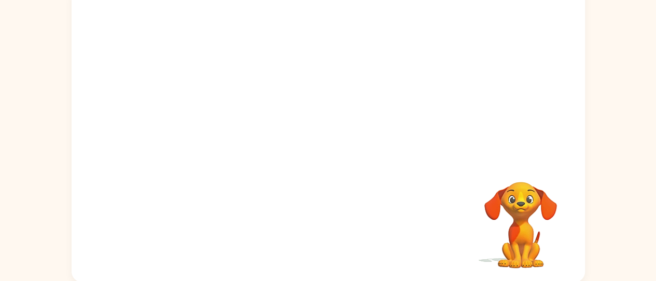
scroll to position [84, 0]
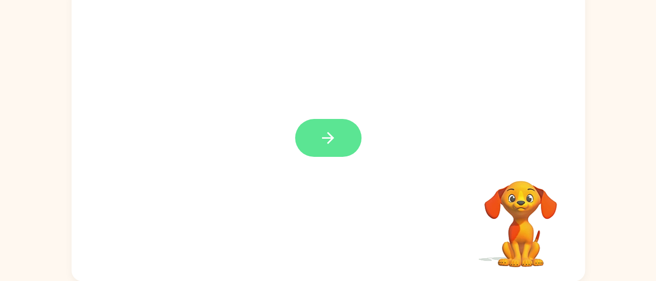
click at [324, 133] on icon "button" at bounding box center [328, 138] width 18 height 18
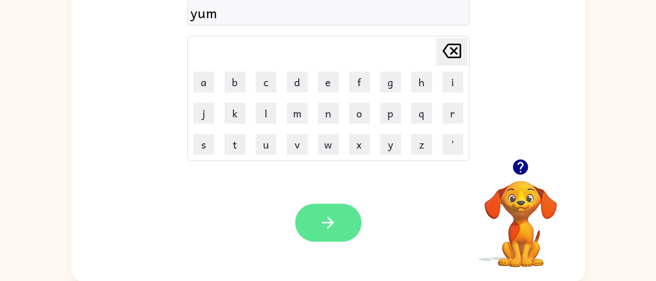
click at [331, 223] on icon "button" at bounding box center [328, 222] width 12 height 12
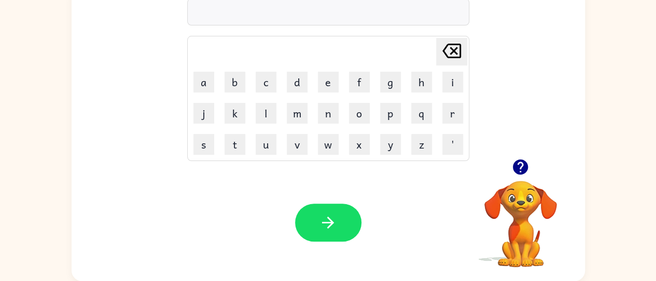
click at [517, 169] on icon "button" at bounding box center [520, 166] width 15 height 15
click at [516, 168] on icon "button" at bounding box center [520, 166] width 15 height 15
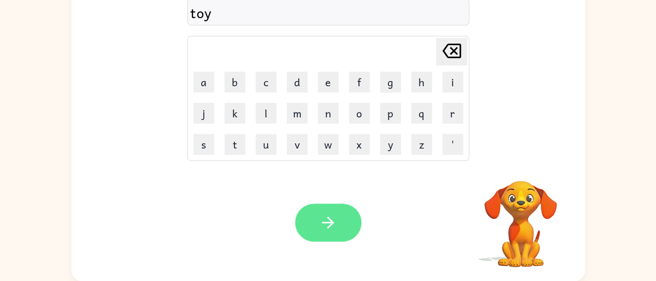
click at [336, 225] on icon "button" at bounding box center [328, 222] width 18 height 18
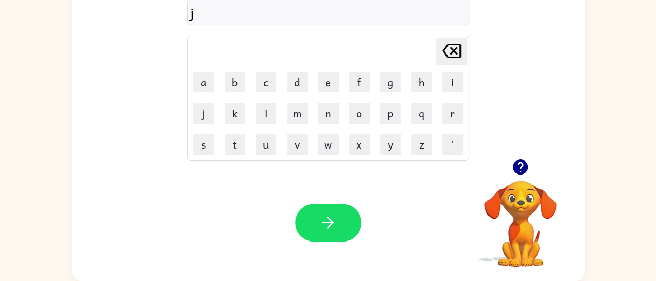
click at [515, 167] on icon "button" at bounding box center [520, 166] width 15 height 15
click at [522, 168] on icon "button" at bounding box center [520, 166] width 15 height 15
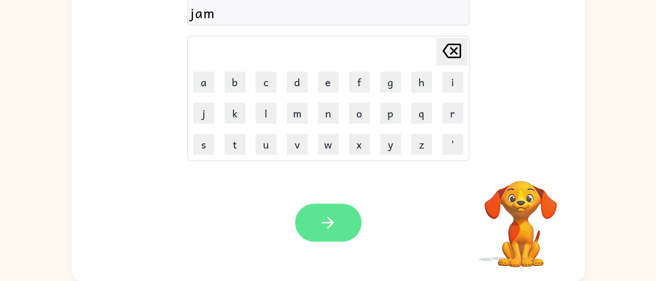
click at [321, 220] on icon "button" at bounding box center [328, 222] width 18 height 18
click at [311, 223] on button "button" at bounding box center [328, 222] width 66 height 38
click at [327, 216] on icon "button" at bounding box center [328, 222] width 18 height 18
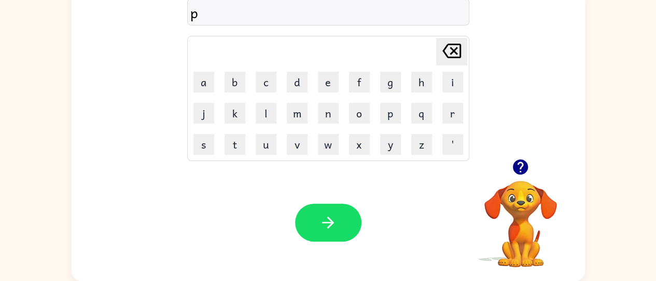
click at [518, 171] on icon "button" at bounding box center [520, 166] width 15 height 15
click at [517, 164] on icon "button" at bounding box center [520, 166] width 15 height 15
click at [527, 169] on icon "button" at bounding box center [520, 166] width 15 height 15
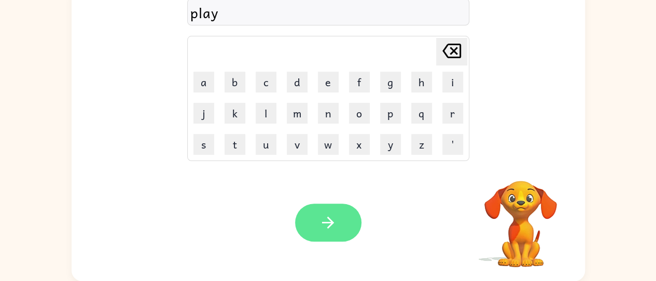
click at [332, 211] on button "button" at bounding box center [328, 222] width 66 height 38
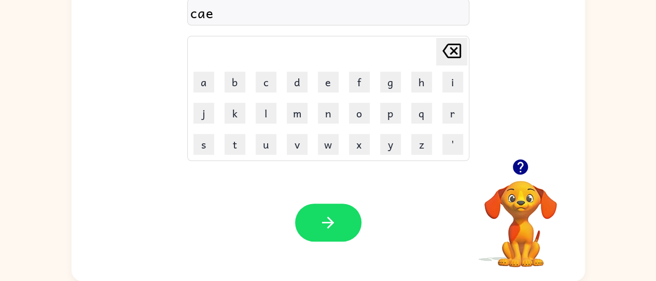
click at [455, 47] on icon "[PERSON_NAME] last character input" at bounding box center [451, 50] width 25 height 25
type button "delete"
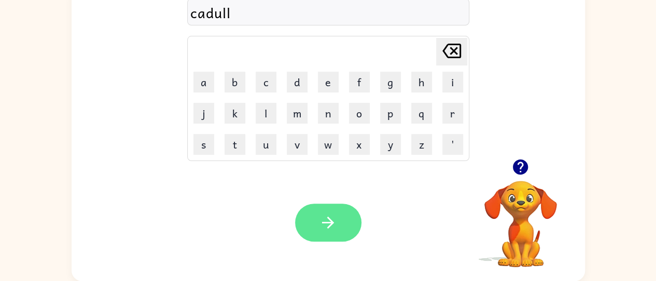
click at [335, 227] on icon "button" at bounding box center [328, 222] width 18 height 18
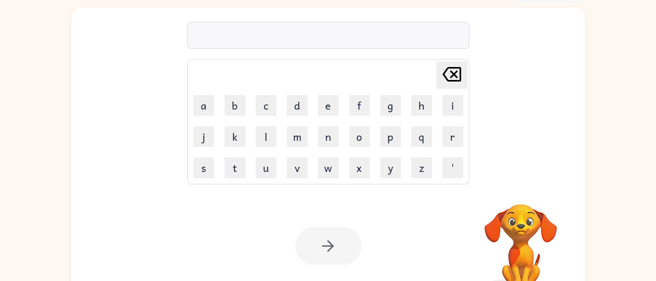
scroll to position [61, 0]
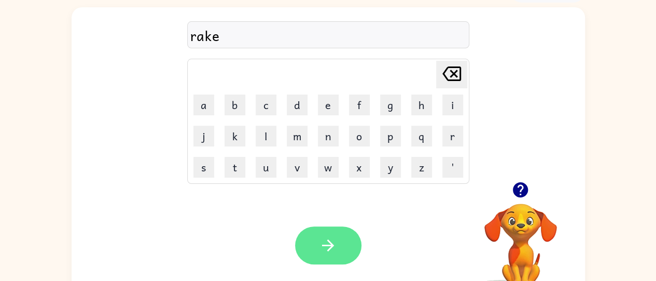
click at [326, 248] on icon "button" at bounding box center [328, 245] width 18 height 18
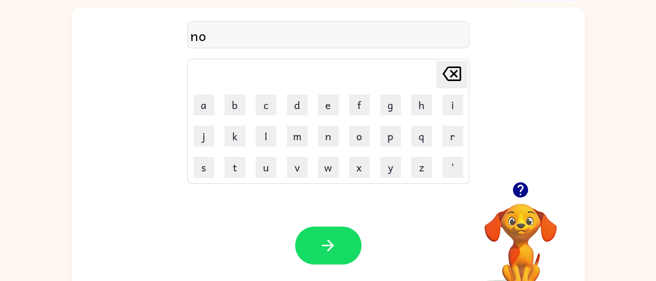
click at [516, 189] on icon "button" at bounding box center [520, 189] width 15 height 15
click at [526, 190] on icon "button" at bounding box center [520, 189] width 15 height 15
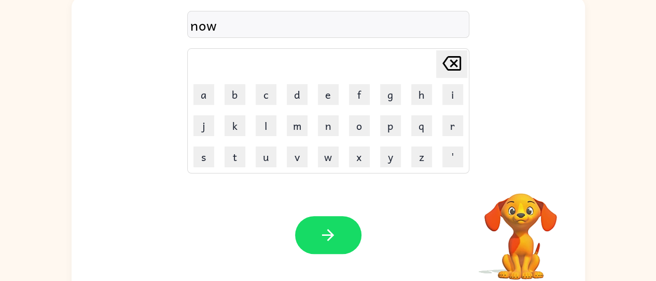
scroll to position [84, 0]
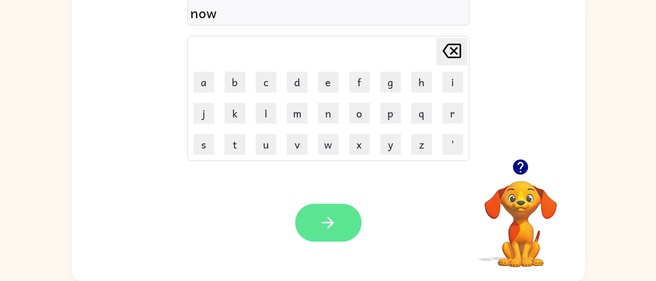
click at [334, 224] on icon "button" at bounding box center [328, 222] width 18 height 18
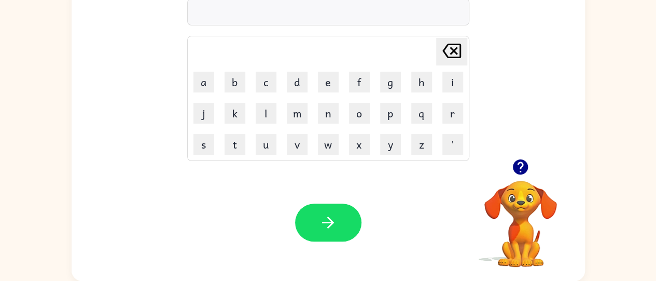
click at [518, 173] on icon "button" at bounding box center [520, 166] width 15 height 15
click at [523, 164] on icon "button" at bounding box center [521, 167] width 18 height 18
click at [456, 46] on icon "[PERSON_NAME] last character input" at bounding box center [451, 50] width 25 height 25
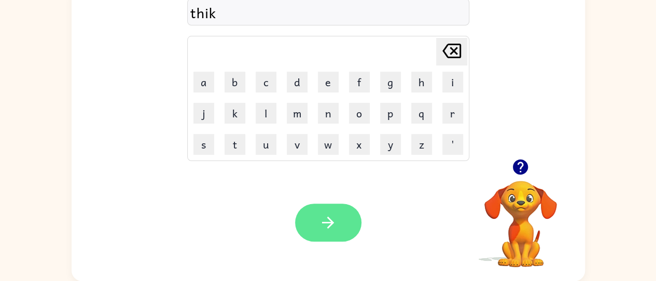
click at [322, 233] on button "button" at bounding box center [328, 222] width 66 height 38
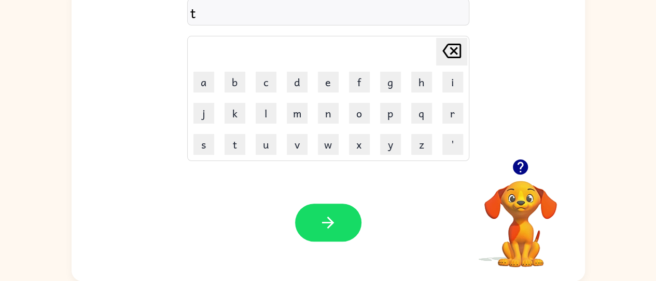
click at [521, 173] on icon "button" at bounding box center [520, 166] width 15 height 15
click at [525, 164] on icon "button" at bounding box center [520, 166] width 15 height 15
click at [517, 167] on icon "button" at bounding box center [520, 166] width 15 height 15
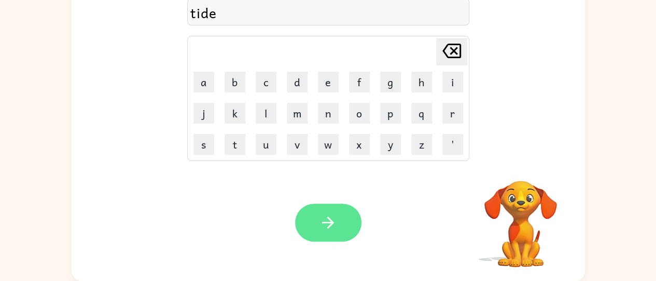
click at [322, 220] on icon "button" at bounding box center [328, 222] width 18 height 18
click at [332, 221] on icon "button" at bounding box center [328, 222] width 12 height 12
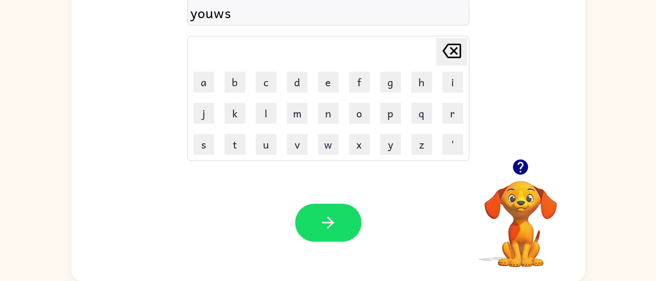
click at [454, 50] on icon at bounding box center [452, 51] width 19 height 15
click at [452, 53] on icon "[PERSON_NAME] last character input" at bounding box center [451, 50] width 25 height 25
type button "delete"
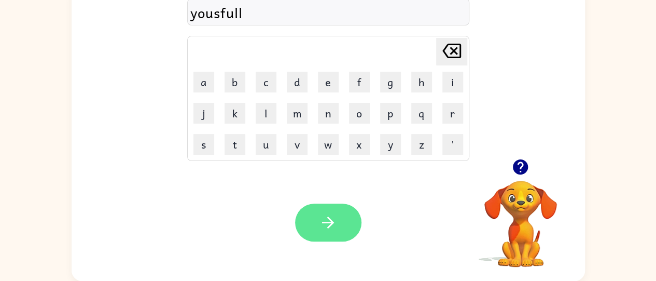
click at [324, 221] on icon "button" at bounding box center [328, 222] width 18 height 18
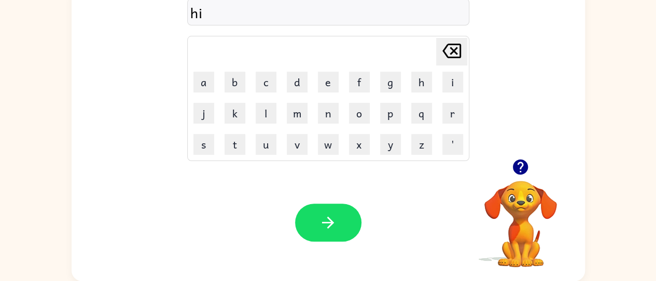
click at [450, 47] on icon at bounding box center [452, 51] width 19 height 15
click at [331, 82] on button "e" at bounding box center [328, 82] width 21 height 21
click at [458, 117] on button "r" at bounding box center [453, 113] width 21 height 21
click at [360, 110] on button "o" at bounding box center [359, 113] width 21 height 21
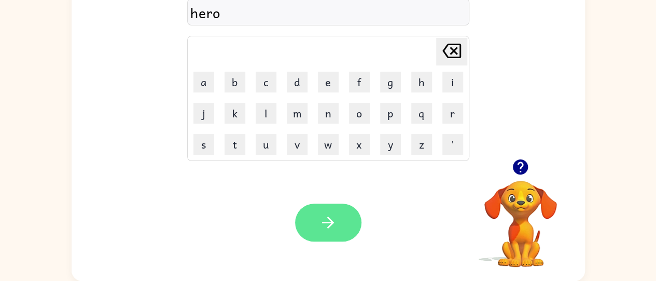
click at [323, 229] on icon "button" at bounding box center [328, 222] width 18 height 18
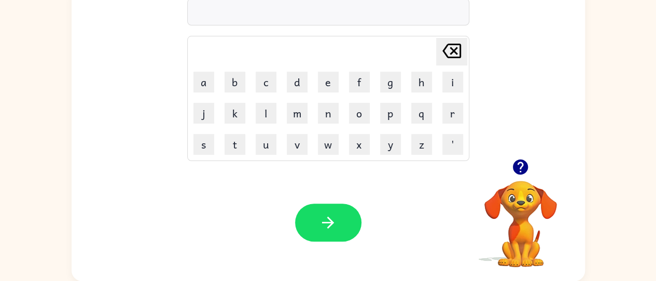
click at [519, 173] on icon "button" at bounding box center [520, 166] width 15 height 15
click at [519, 171] on icon "button" at bounding box center [520, 166] width 15 height 15
click at [526, 170] on icon "button" at bounding box center [520, 166] width 15 height 15
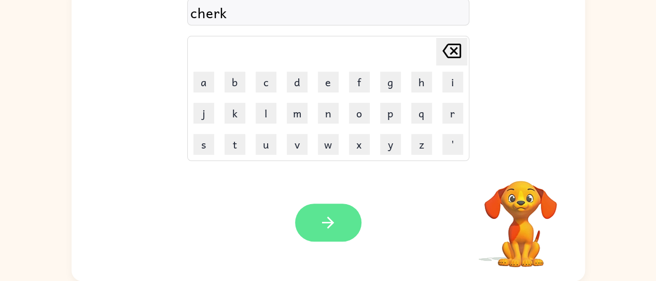
click at [332, 222] on icon "button" at bounding box center [328, 222] width 12 height 12
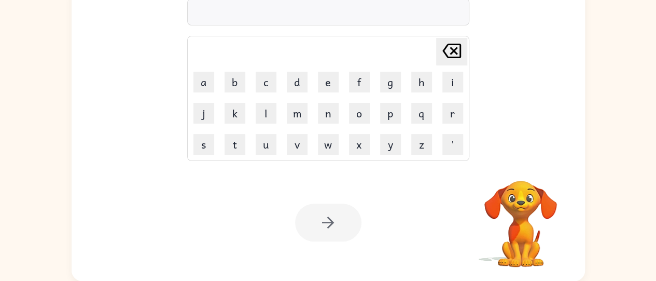
click at [531, 170] on video "Your browser must support playing .mp4 files to use Literably. Please try using…" at bounding box center [521, 216] width 104 height 104
click at [526, 168] on video "Your browser must support playing .mp4 files to use Literably. Please try using…" at bounding box center [521, 216] width 104 height 104
click at [517, 176] on video "Your browser must support playing .mp4 files to use Literably. Please try using…" at bounding box center [521, 216] width 104 height 104
click at [517, 170] on video "Your browser must support playing .mp4 files to use Literably. Please try using…" at bounding box center [521, 216] width 104 height 104
click at [515, 168] on video "Your browser must support playing .mp4 files to use Literably. Please try using…" at bounding box center [521, 216] width 104 height 104
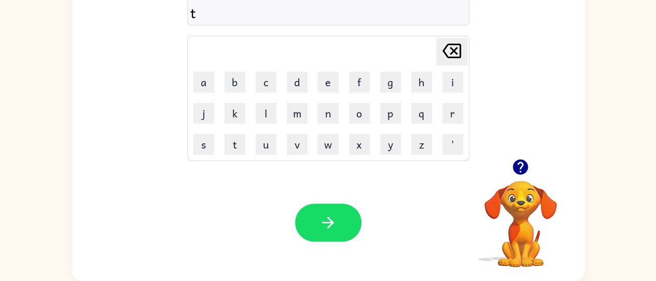
click at [520, 169] on icon "button" at bounding box center [520, 166] width 15 height 15
click at [529, 168] on icon "button" at bounding box center [521, 167] width 18 height 18
click at [520, 167] on icon "button" at bounding box center [520, 166] width 15 height 15
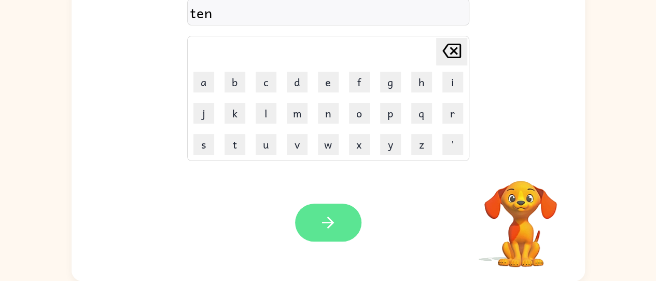
click at [332, 232] on button "button" at bounding box center [328, 222] width 66 height 38
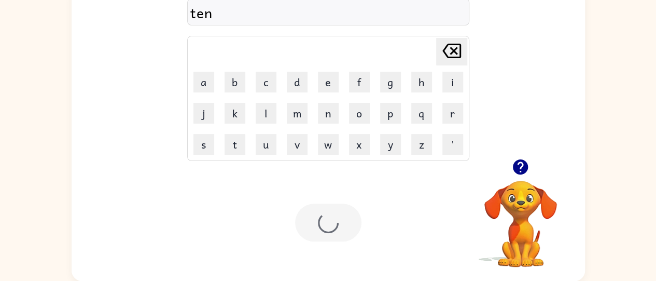
click at [523, 164] on icon "button" at bounding box center [521, 167] width 18 height 18
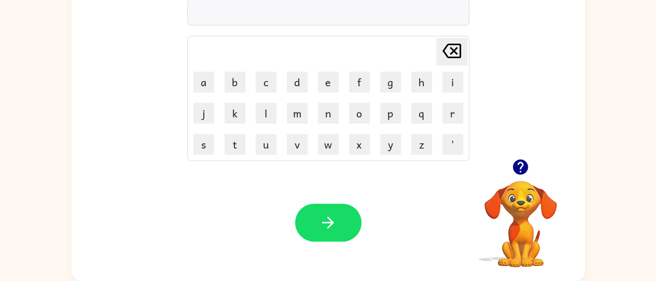
click at [522, 159] on icon "button" at bounding box center [521, 167] width 18 height 18
click at [523, 167] on icon "button" at bounding box center [520, 166] width 15 height 15
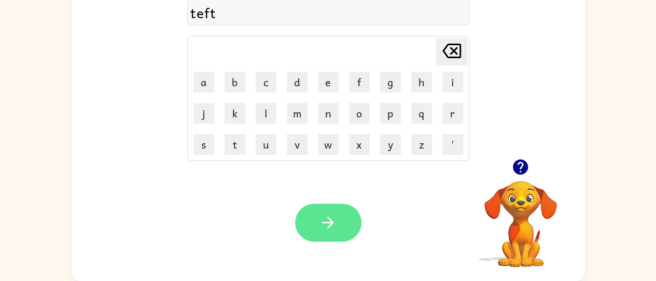
click at [332, 236] on button "button" at bounding box center [328, 222] width 66 height 38
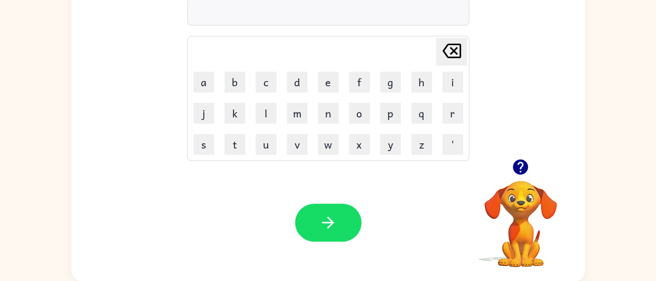
click at [524, 163] on icon "button" at bounding box center [520, 166] width 15 height 15
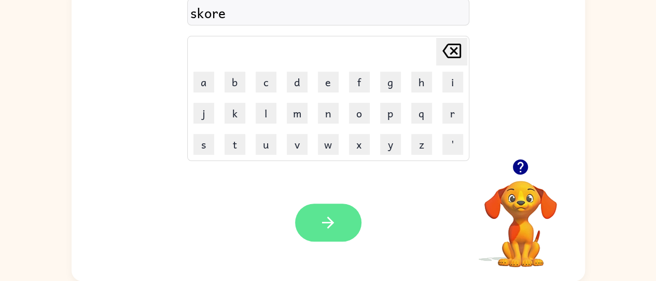
click at [327, 228] on icon "button" at bounding box center [328, 222] width 18 height 18
click at [332, 221] on icon "button" at bounding box center [328, 222] width 12 height 12
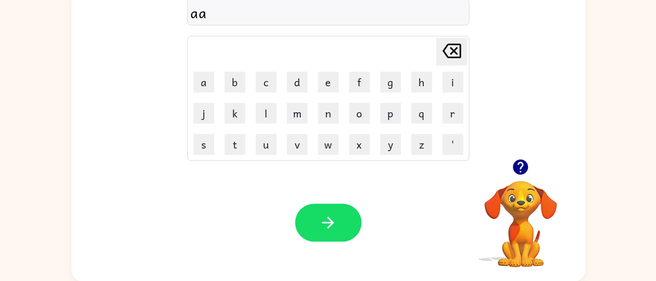
click at [447, 46] on icon at bounding box center [452, 51] width 19 height 15
type button "delete"
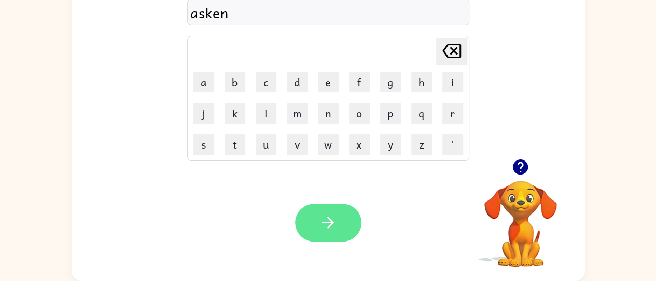
click at [329, 221] on icon "button" at bounding box center [328, 222] width 18 height 18
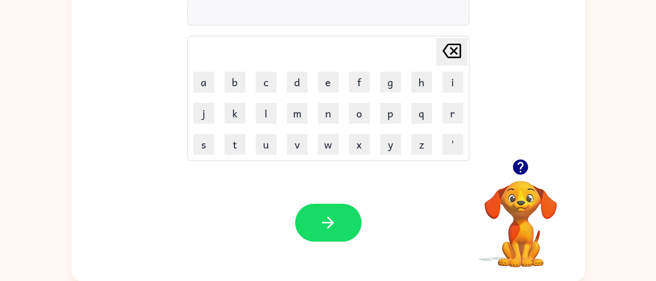
click at [513, 167] on icon "button" at bounding box center [521, 167] width 18 height 18
click at [452, 42] on icon "[PERSON_NAME] last character input" at bounding box center [451, 50] width 25 height 25
click at [451, 83] on button "i" at bounding box center [453, 82] width 21 height 21
type button "i"
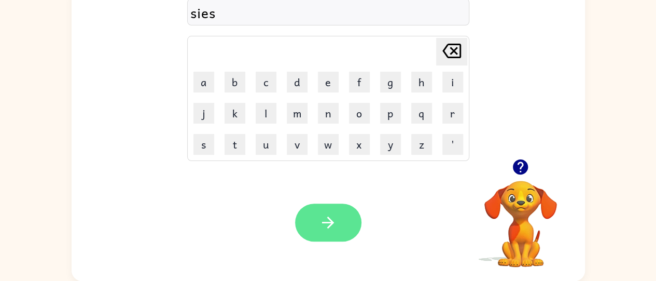
click at [336, 223] on icon "button" at bounding box center [328, 222] width 18 height 18
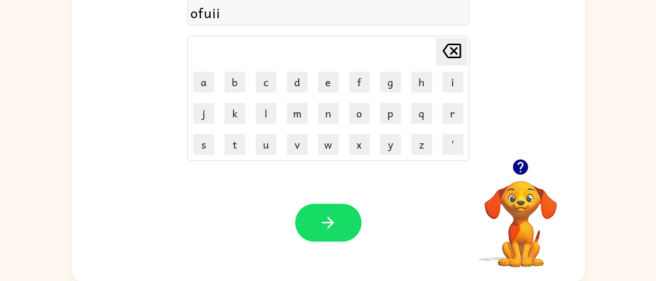
click at [448, 51] on icon "[PERSON_NAME] last character input" at bounding box center [451, 50] width 25 height 25
click at [454, 55] on icon "[PERSON_NAME] last character input" at bounding box center [451, 50] width 25 height 25
type button "delete"
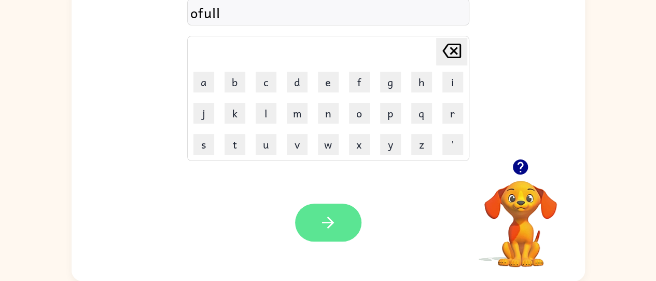
click at [337, 225] on icon "button" at bounding box center [328, 222] width 18 height 18
click at [330, 227] on icon "button" at bounding box center [328, 222] width 18 height 18
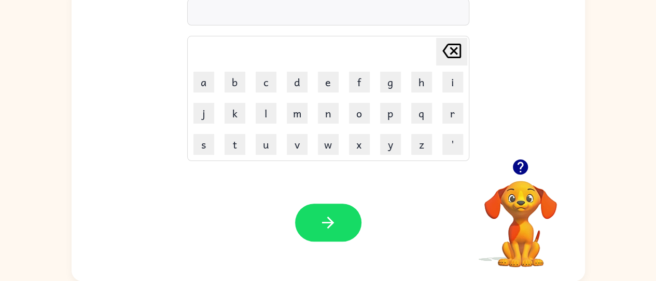
click at [517, 167] on icon "button" at bounding box center [520, 166] width 15 height 15
click at [518, 168] on icon "button" at bounding box center [520, 166] width 15 height 15
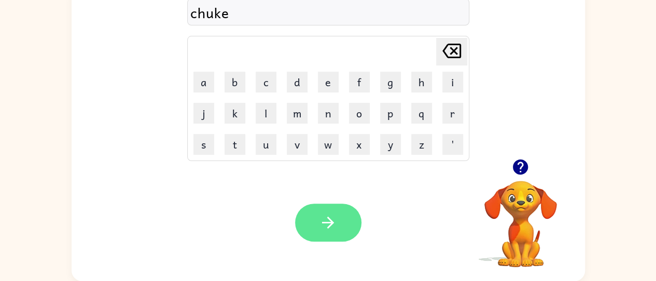
click at [314, 215] on button "button" at bounding box center [328, 222] width 66 height 38
click at [325, 229] on icon "button" at bounding box center [328, 222] width 18 height 18
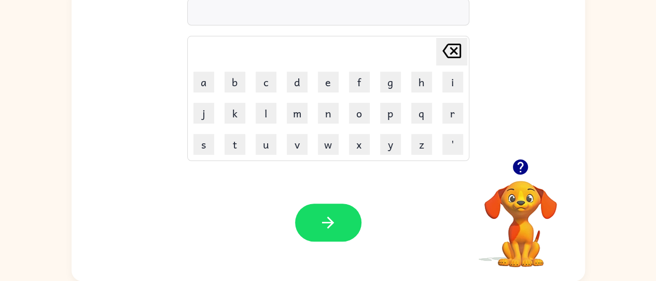
click at [522, 173] on icon "button" at bounding box center [520, 166] width 15 height 15
click at [518, 164] on icon "button" at bounding box center [521, 167] width 18 height 18
click at [527, 158] on icon "button" at bounding box center [521, 167] width 18 height 18
click at [452, 57] on icon at bounding box center [452, 51] width 19 height 15
click at [458, 49] on icon "[PERSON_NAME] last character input" at bounding box center [451, 50] width 25 height 25
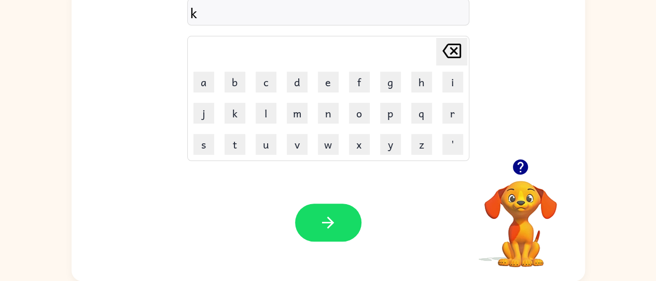
type button "delete"
click at [456, 51] on icon "[PERSON_NAME] last character input" at bounding box center [451, 50] width 25 height 25
click at [444, 50] on icon "[PERSON_NAME] last character input" at bounding box center [451, 50] width 25 height 25
click at [448, 52] on icon "[PERSON_NAME] last character input" at bounding box center [451, 50] width 25 height 25
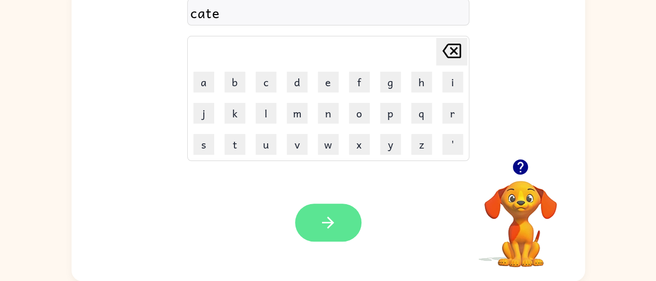
click at [331, 220] on icon "button" at bounding box center [328, 222] width 12 height 12
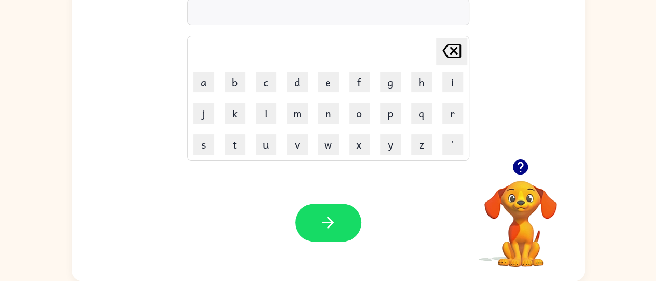
click at [528, 175] on icon "button" at bounding box center [521, 167] width 18 height 18
click at [521, 171] on icon "button" at bounding box center [520, 166] width 15 height 15
click at [448, 52] on icon "[PERSON_NAME] last character input" at bounding box center [451, 50] width 25 height 25
click at [450, 47] on icon at bounding box center [452, 51] width 19 height 15
click at [456, 44] on icon at bounding box center [452, 51] width 19 height 15
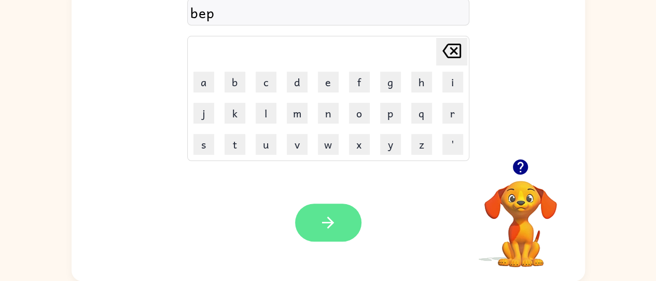
click at [336, 223] on icon "button" at bounding box center [328, 222] width 18 height 18
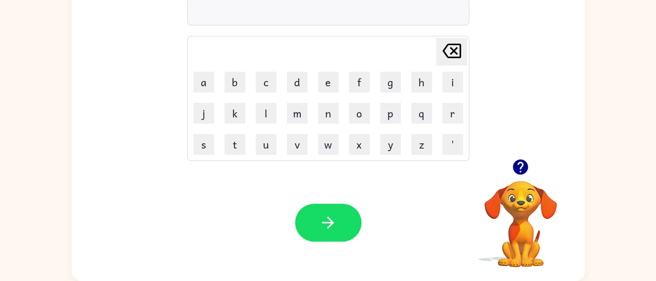
click at [527, 168] on icon "button" at bounding box center [520, 166] width 15 height 15
click at [511, 173] on button "button" at bounding box center [520, 167] width 26 height 26
click at [525, 162] on icon "button" at bounding box center [520, 166] width 15 height 15
click at [523, 167] on icon "button" at bounding box center [520, 166] width 15 height 15
click at [456, 49] on icon "[PERSON_NAME] last character input" at bounding box center [451, 50] width 25 height 25
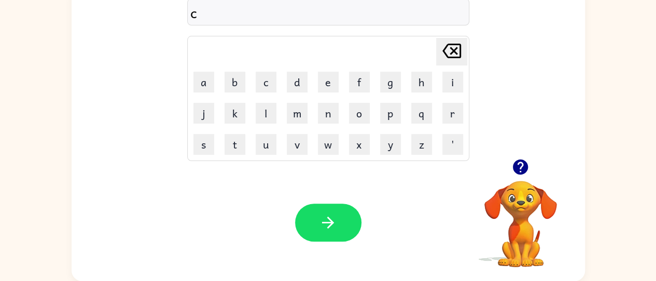
type button "delete"
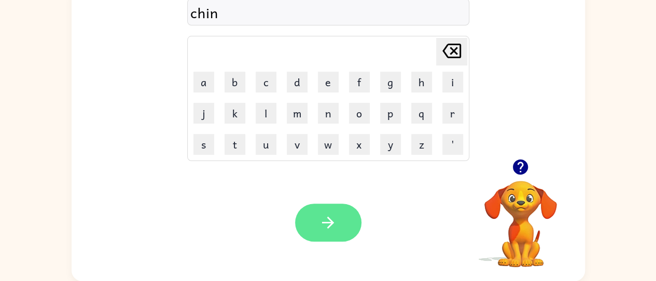
click at [319, 229] on icon "button" at bounding box center [328, 222] width 18 height 18
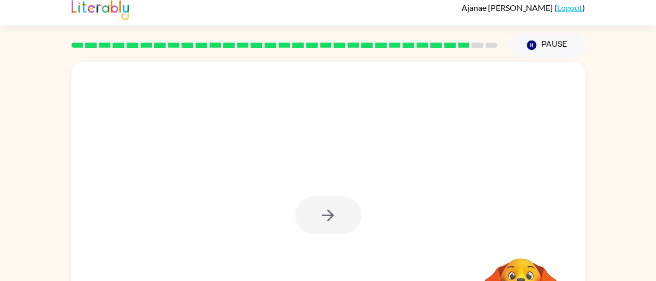
scroll to position [0, 0]
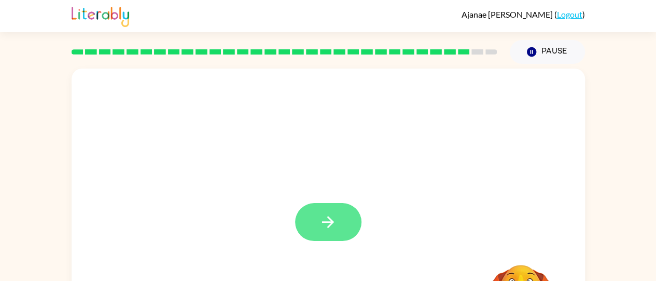
click at [324, 226] on icon "button" at bounding box center [328, 222] width 18 height 18
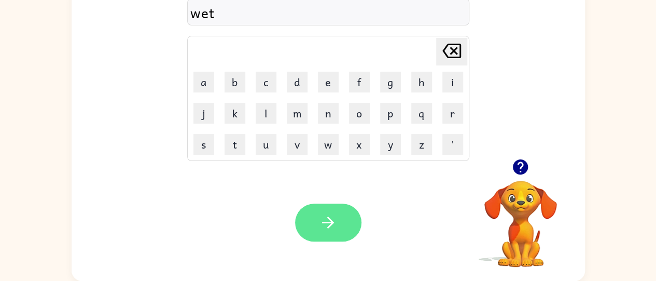
click at [331, 227] on icon "button" at bounding box center [328, 222] width 18 height 18
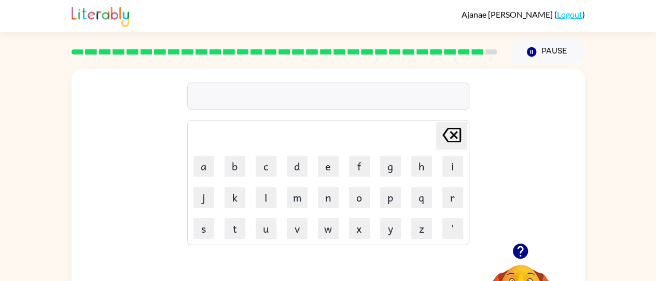
click at [518, 255] on icon "button" at bounding box center [520, 250] width 15 height 15
click at [441, 127] on icon "[PERSON_NAME] last character input" at bounding box center [451, 134] width 25 height 25
type button "delete"
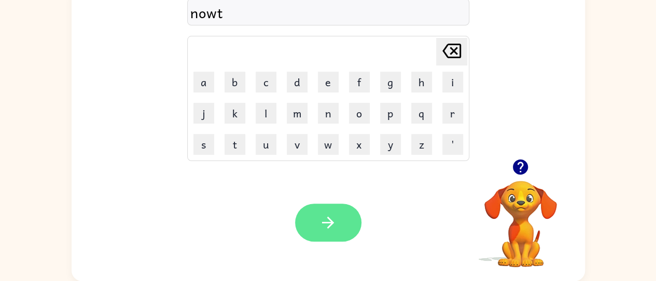
click at [330, 233] on button "button" at bounding box center [328, 222] width 66 height 38
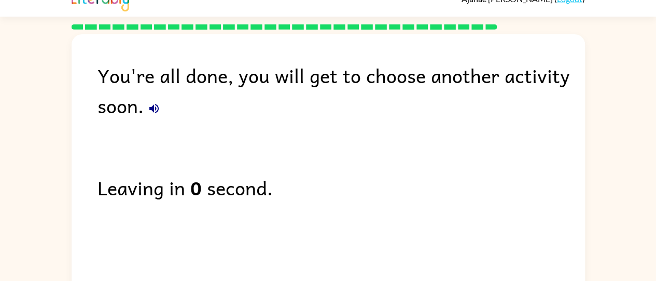
scroll to position [0, 0]
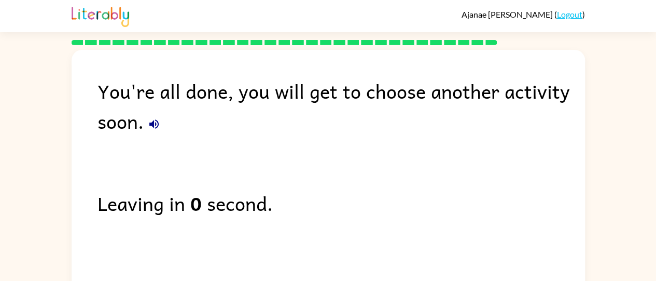
click at [199, 162] on div "You're all done, you will get to choose another activity soon. Leaving in 0 sec…" at bounding box center [329, 195] width 514 height 291
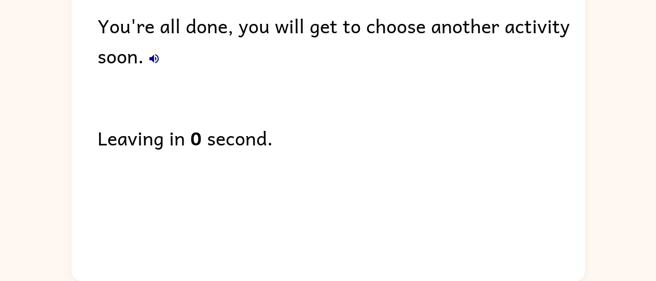
click at [198, 138] on b "0" at bounding box center [195, 137] width 11 height 30
click at [206, 140] on div "Leaving in 0 second." at bounding box center [342, 137] width 488 height 30
click at [207, 133] on div "Leaving in 0 second." at bounding box center [342, 137] width 488 height 30
click at [200, 125] on b "0" at bounding box center [195, 137] width 11 height 30
